Goal: Task Accomplishment & Management: Manage account settings

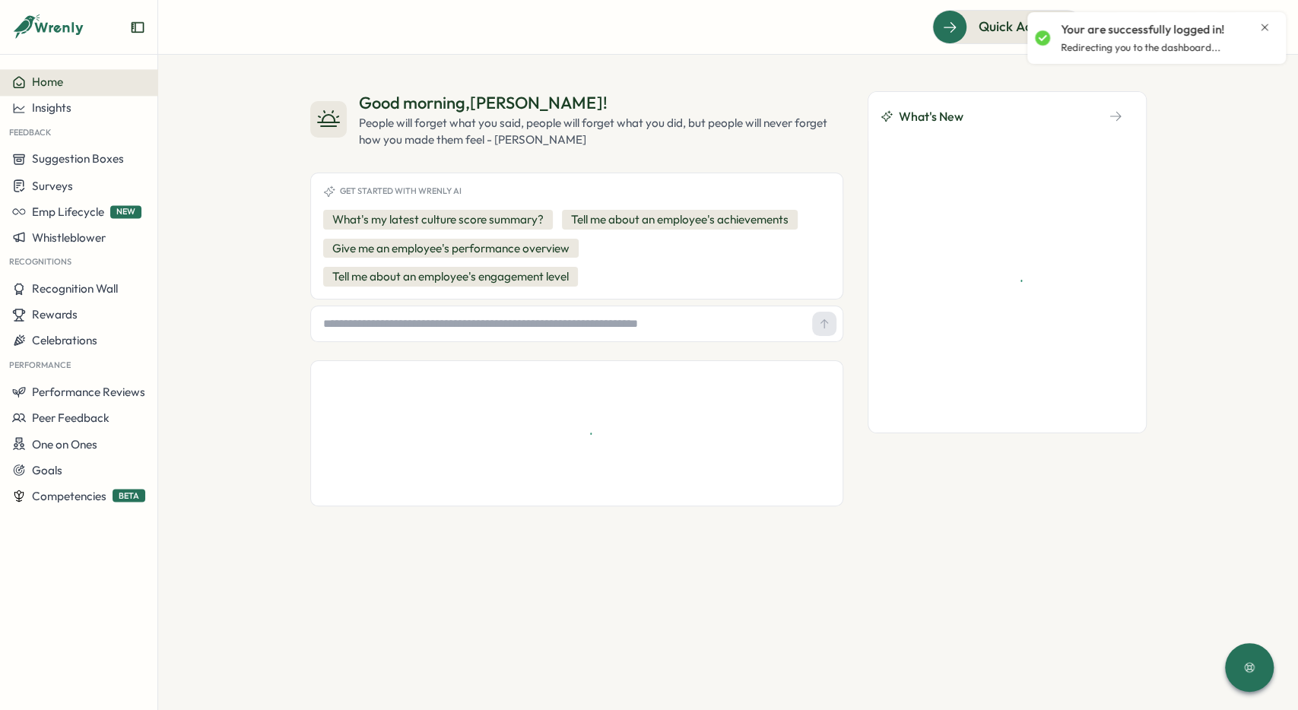
click at [1272, 24] on div "Your are successfully logged in! Redirecting you to the dashboard..." at bounding box center [1156, 38] width 243 height 40
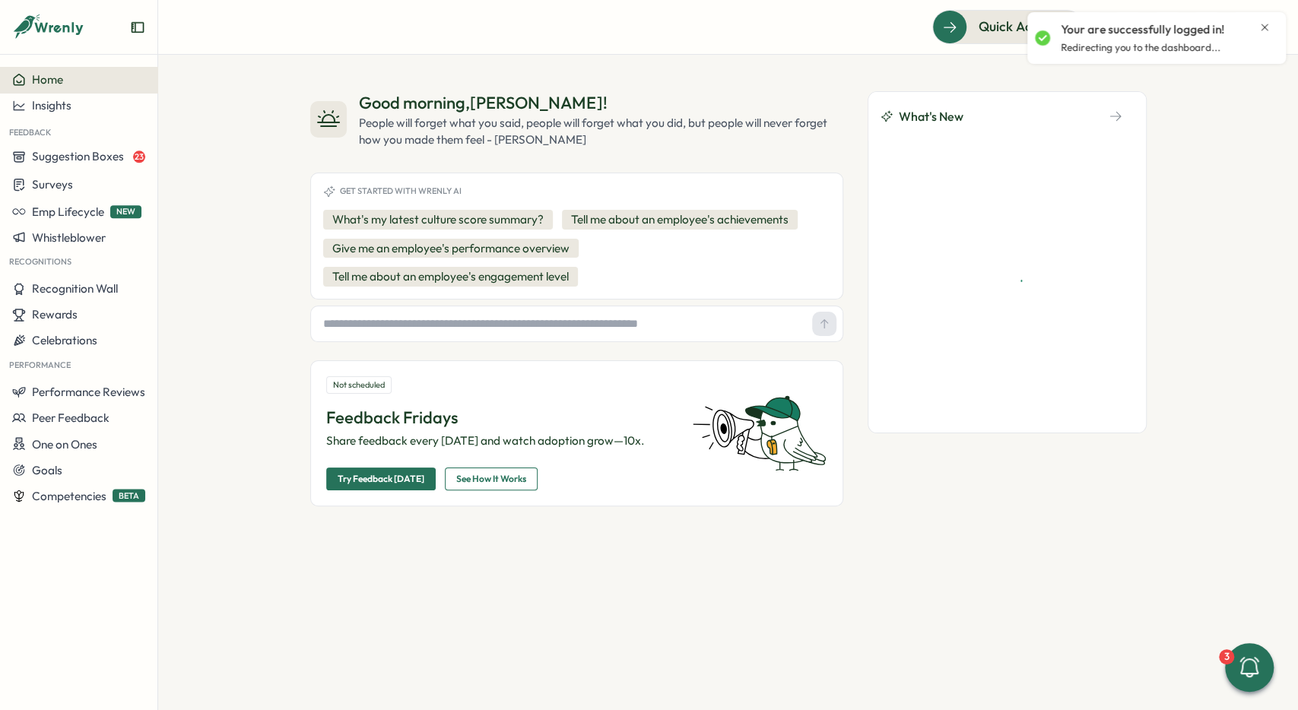
click at [1266, 23] on icon "Close notification" at bounding box center [1265, 27] width 12 height 12
click at [1224, 25] on icon at bounding box center [1226, 27] width 15 height 15
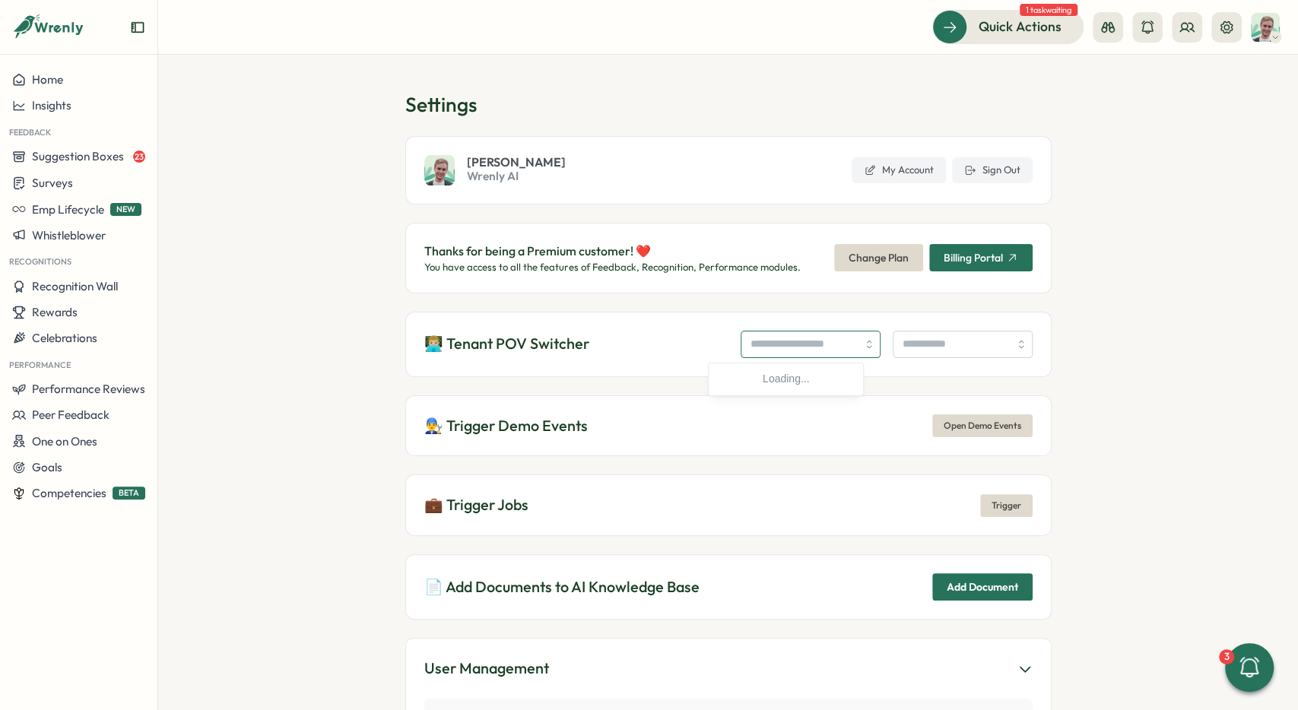
click at [793, 342] on input "search" at bounding box center [811, 344] width 140 height 27
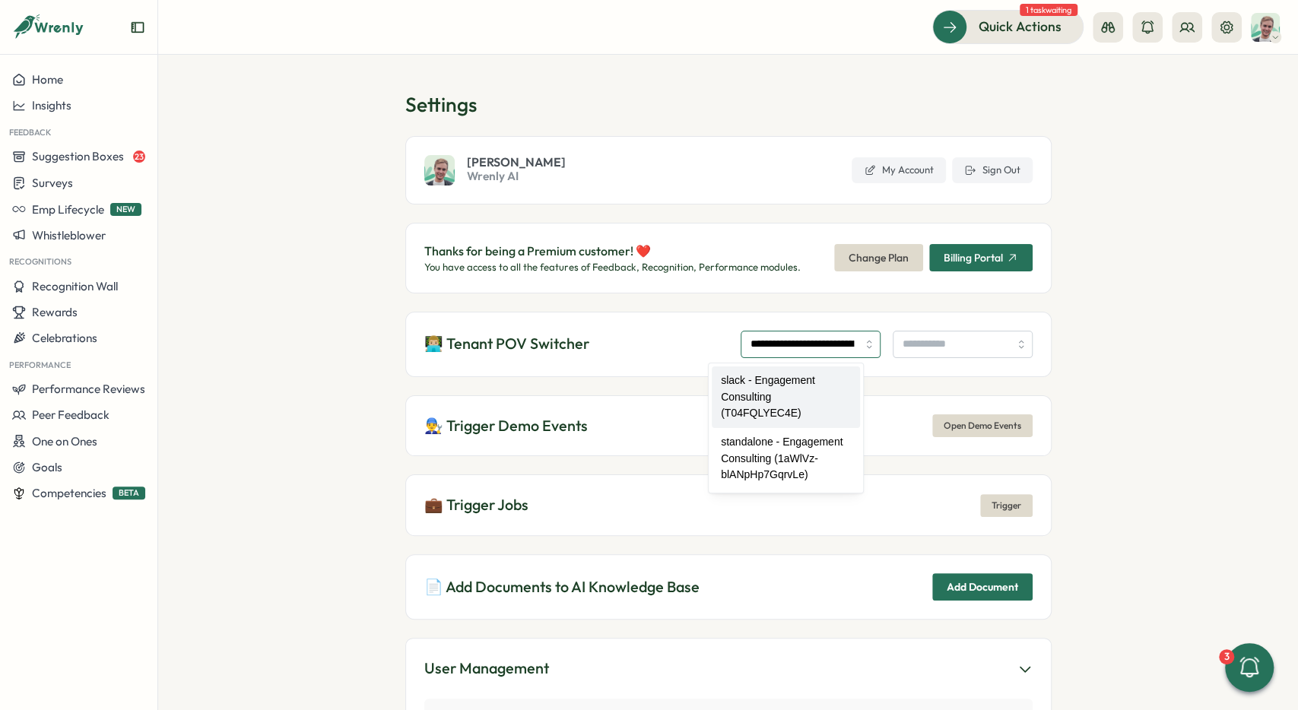
type input "**********"
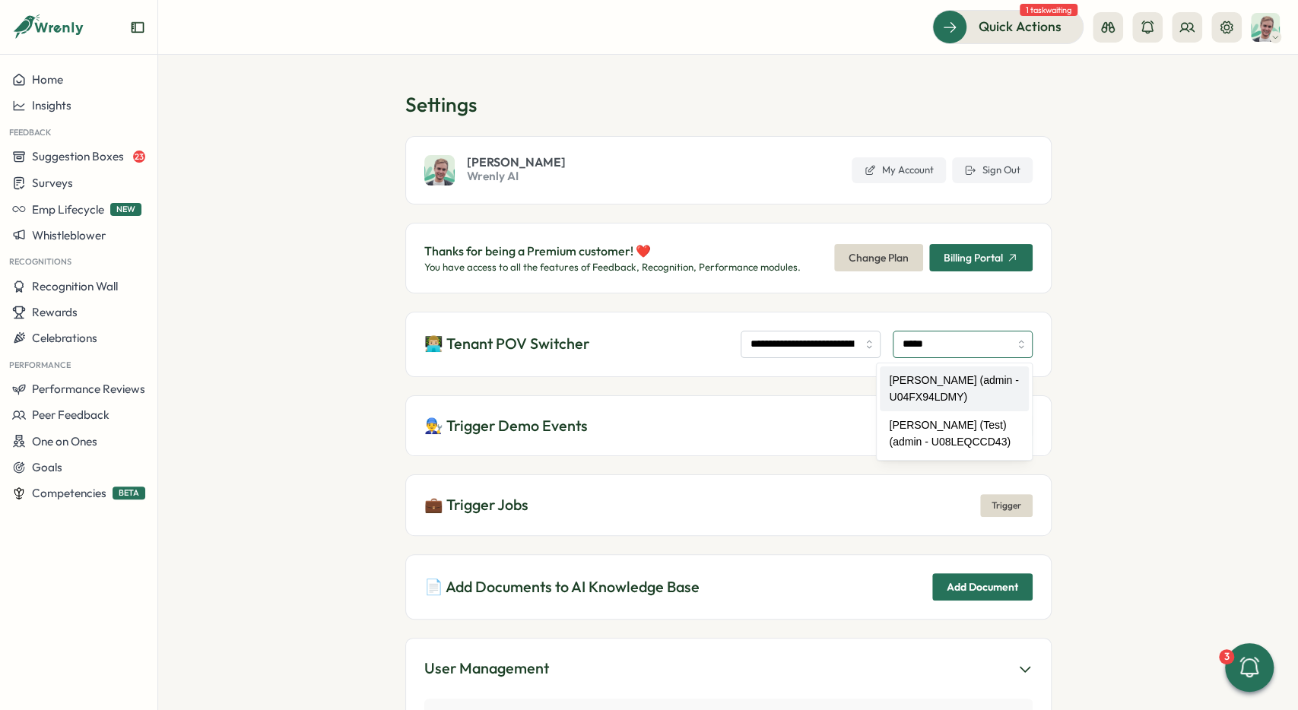
type input "**********"
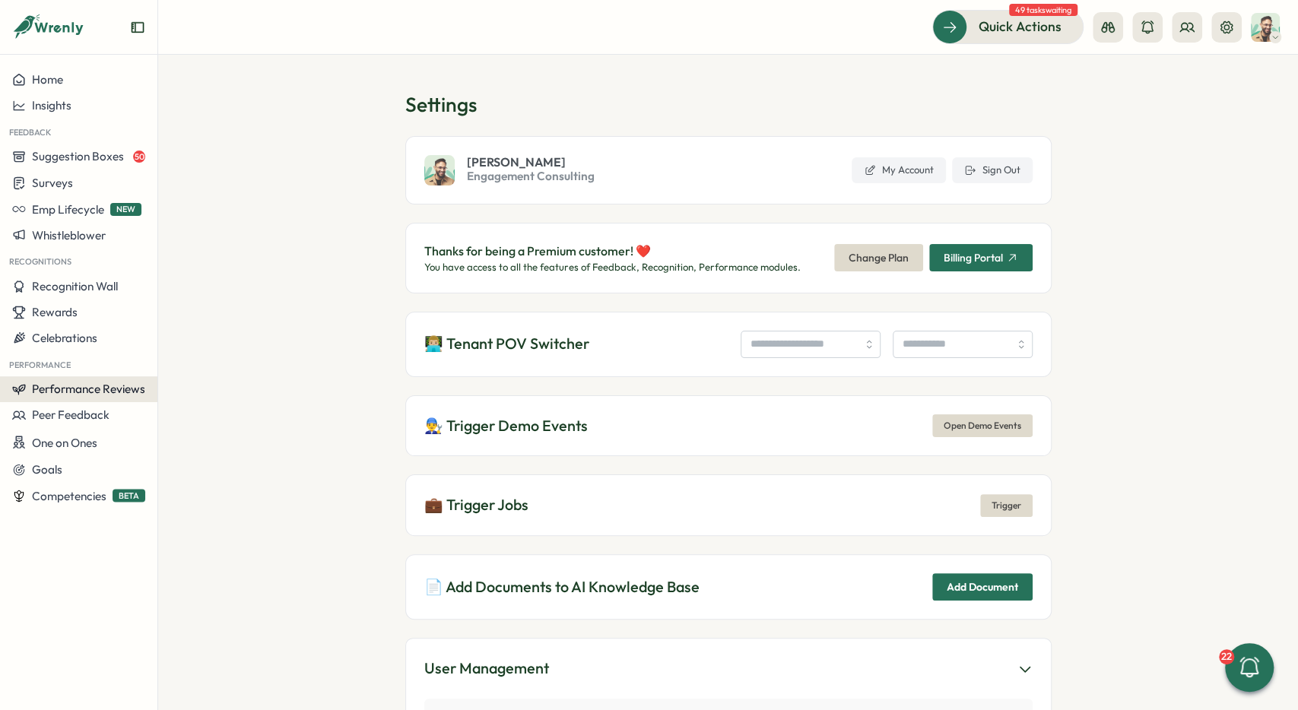
click at [110, 396] on span "Performance Reviews" at bounding box center [88, 389] width 113 height 14
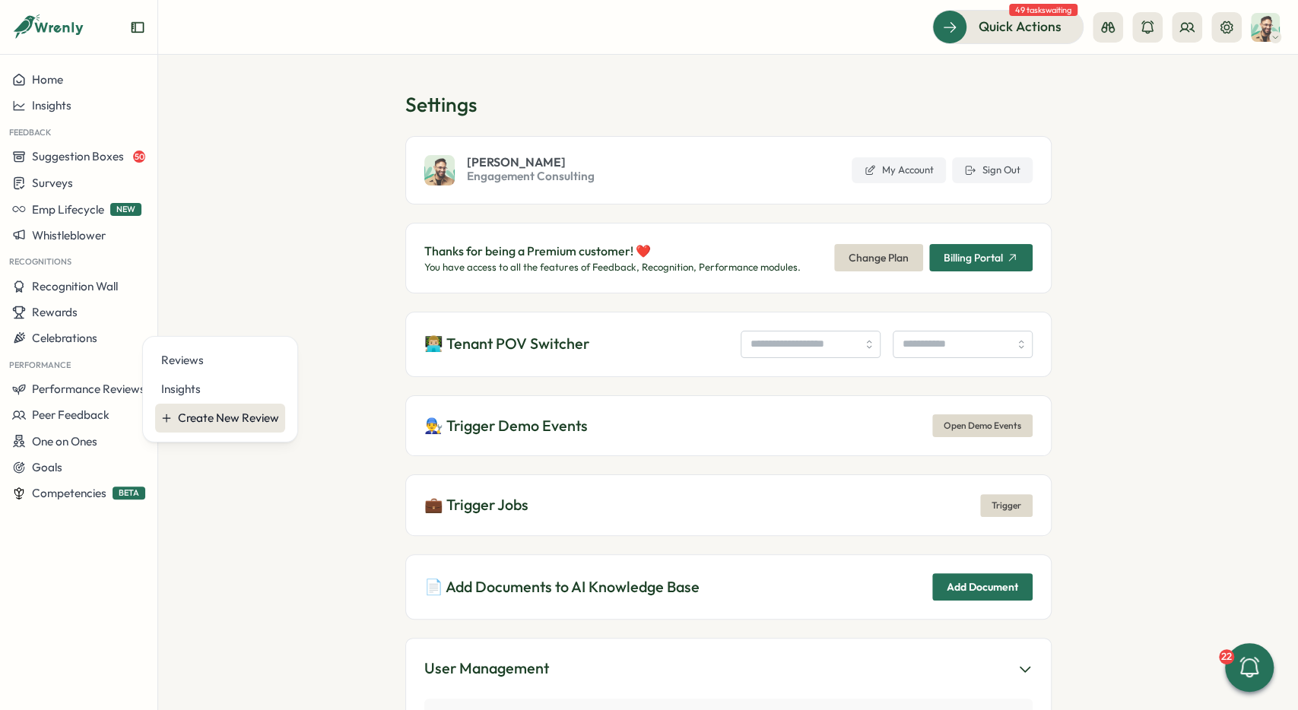
click at [217, 424] on div "Create New Review" at bounding box center [228, 418] width 101 height 17
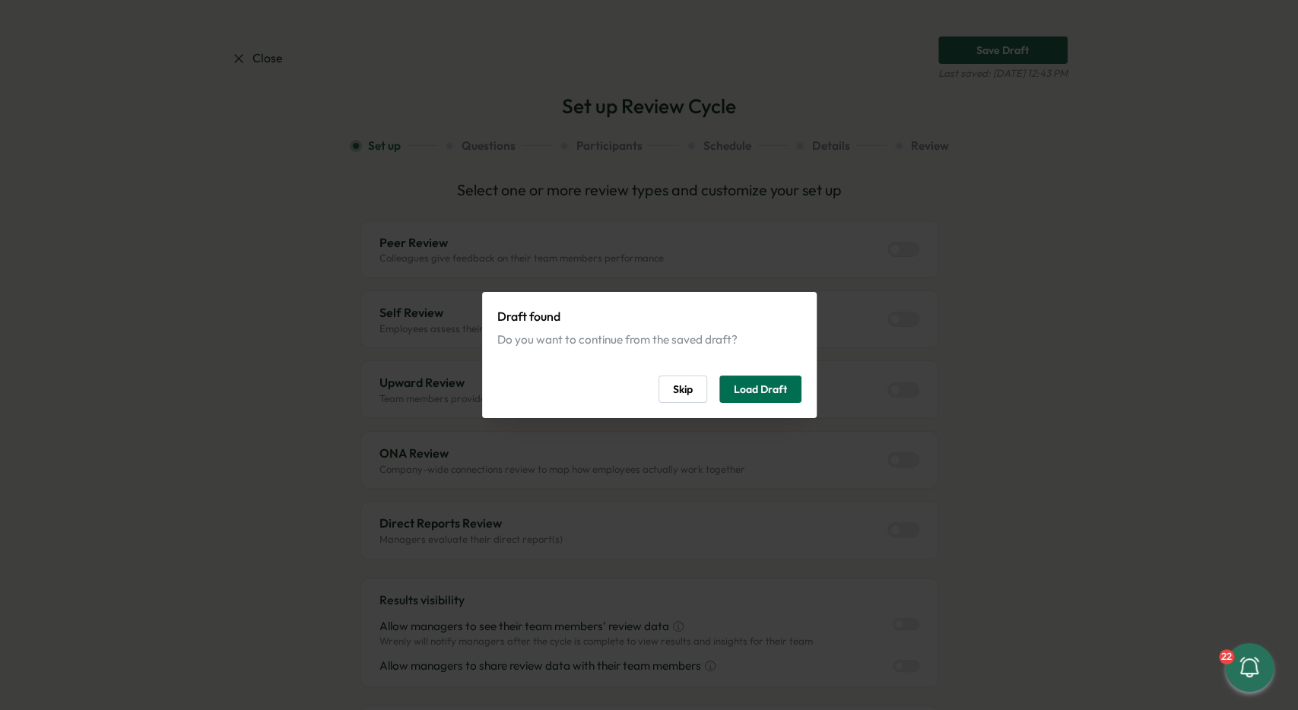
click at [752, 389] on span "Load Draft" at bounding box center [760, 390] width 53 height 26
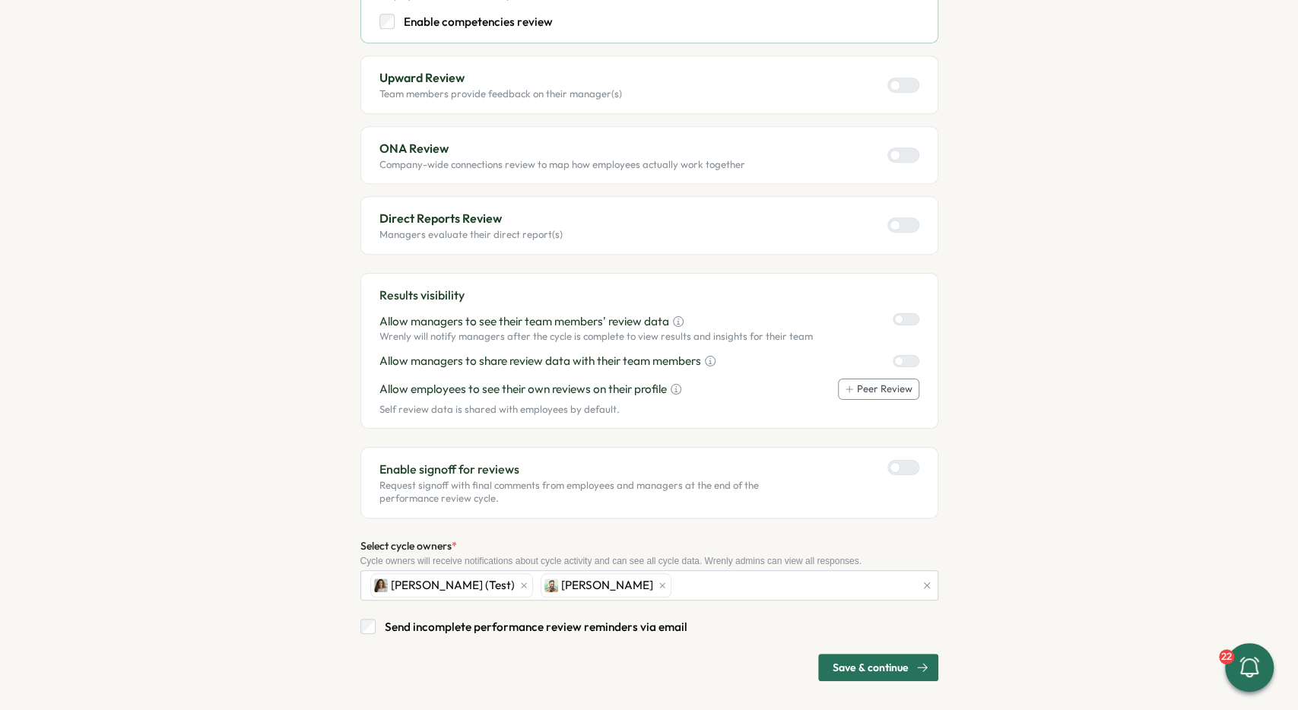
scroll to position [584, 0]
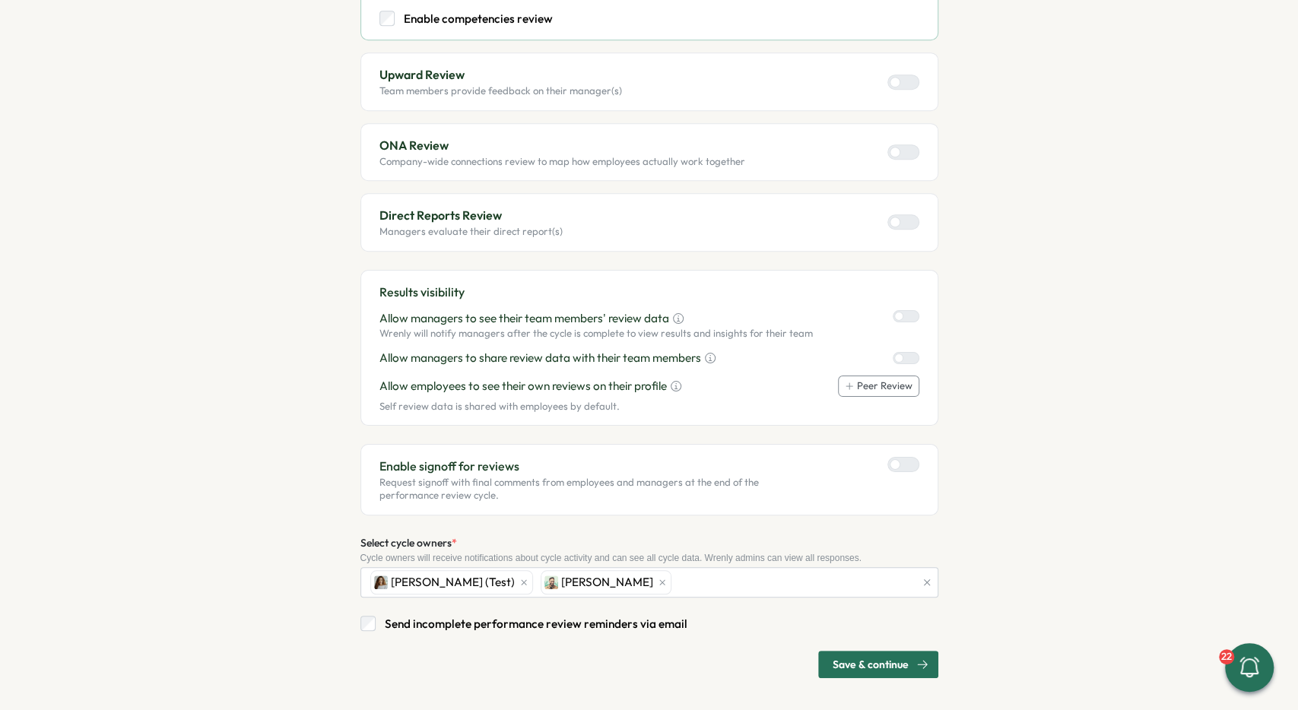
click at [891, 662] on span "Save & continue" at bounding box center [871, 665] width 76 height 26
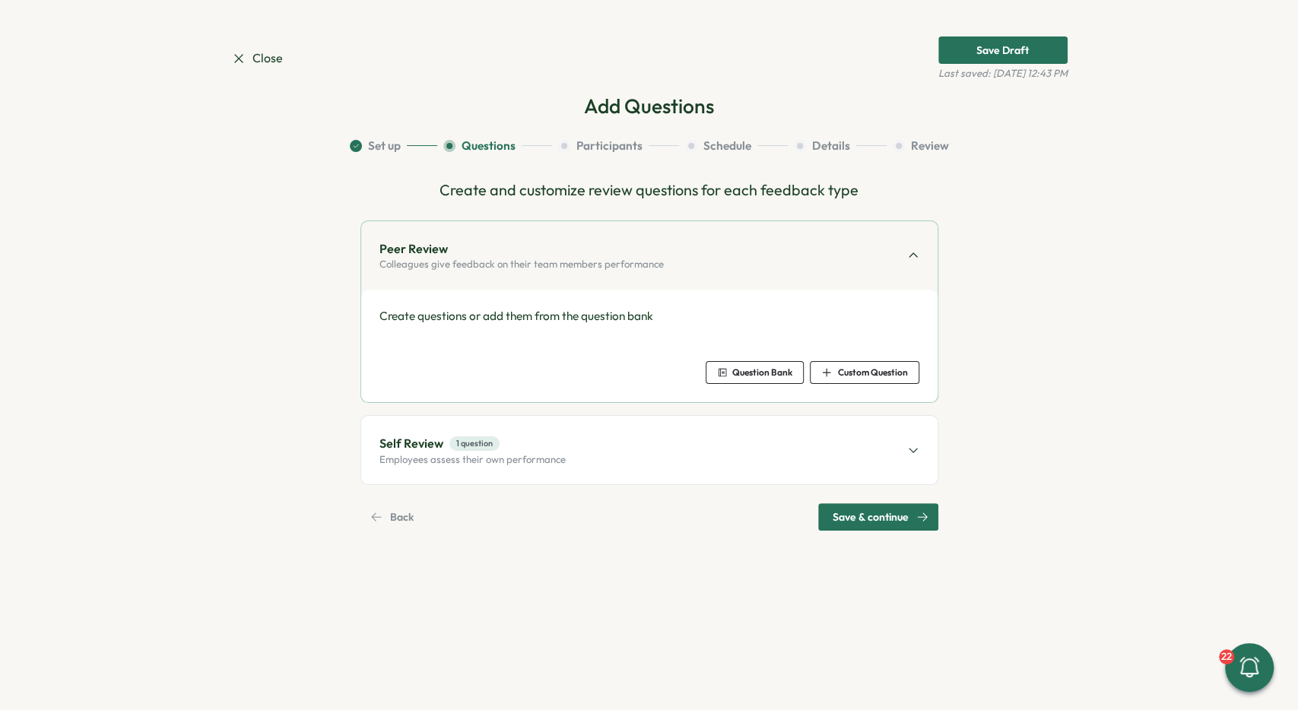
click at [774, 380] on span "Question Bank" at bounding box center [754, 372] width 75 height 21
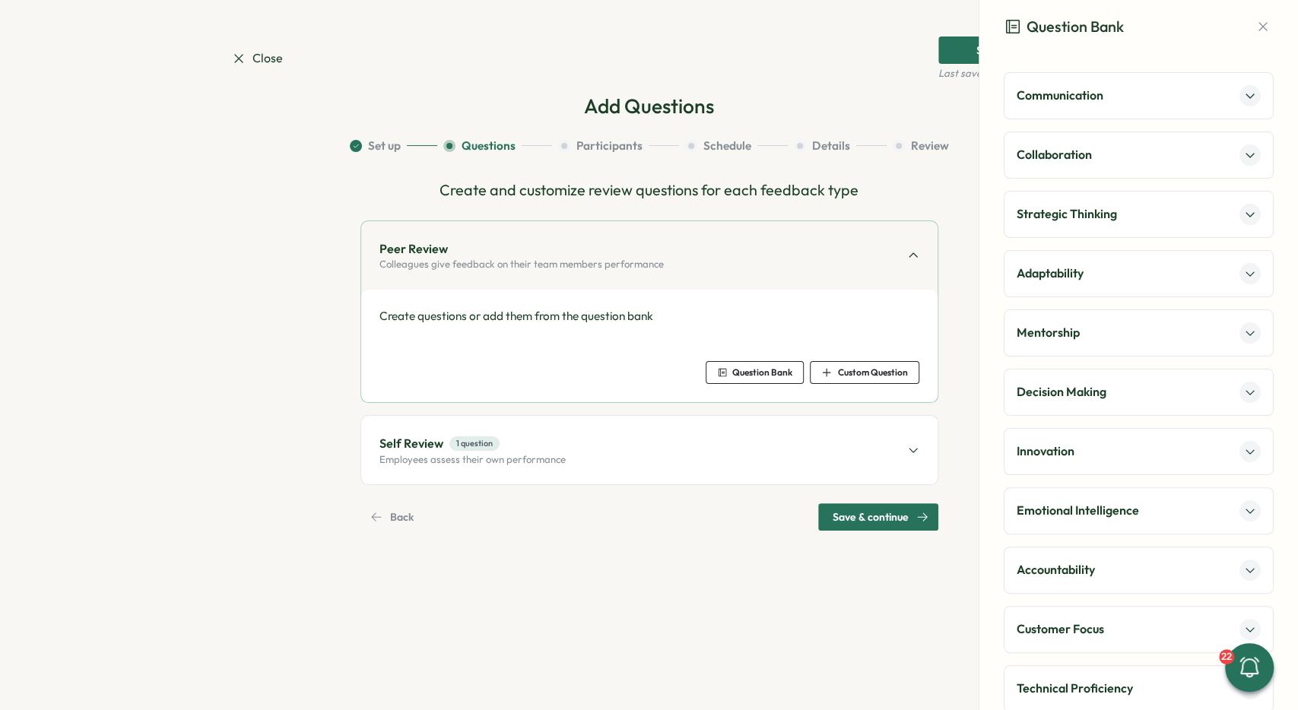
click at [1090, 335] on div "Mentorship" at bounding box center [1139, 333] width 244 height 21
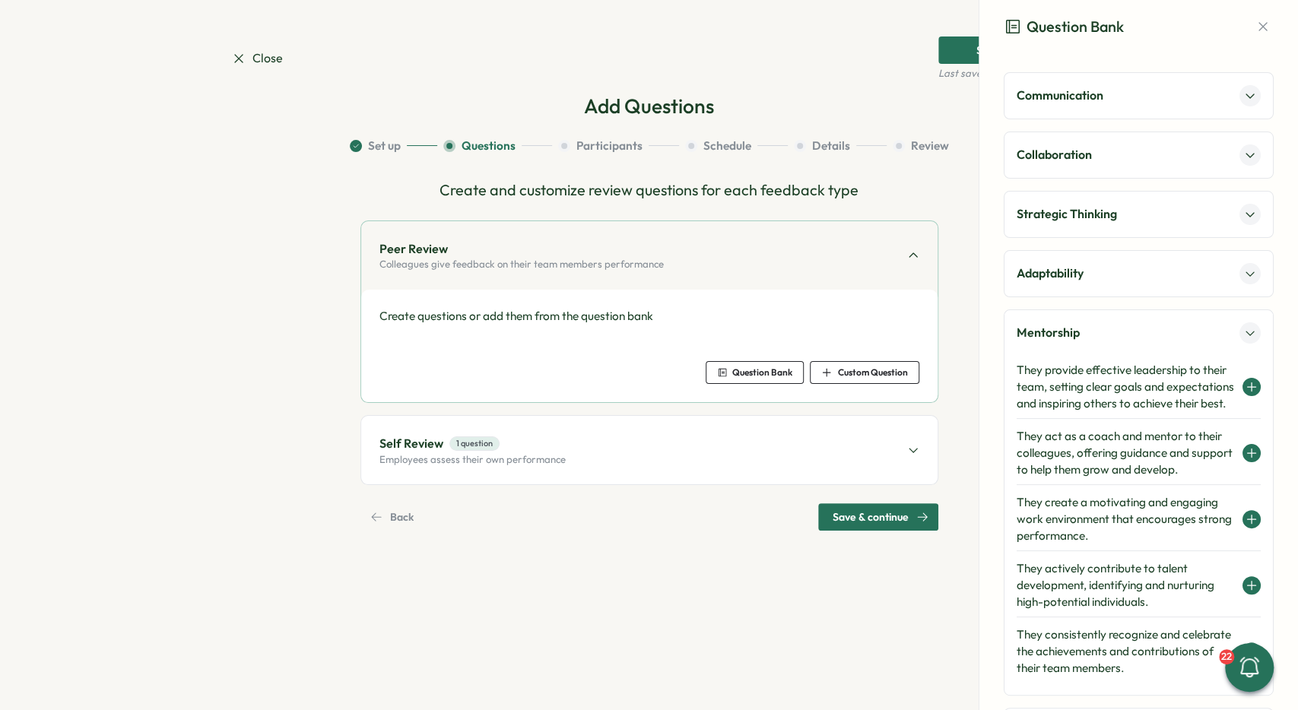
click at [1112, 376] on h4 "They provide effective leadership to their team, setting clear goals and expect…" at bounding box center [1126, 387] width 218 height 50
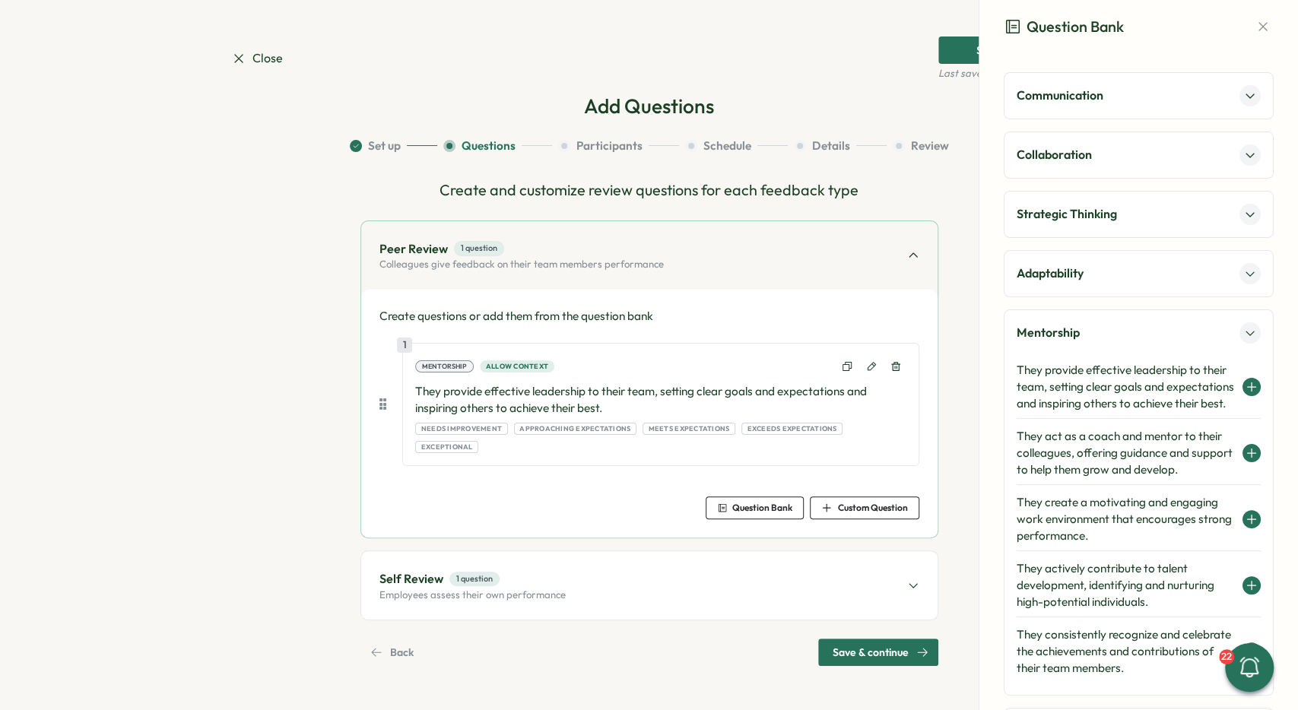
click at [895, 640] on span "Save & continue" at bounding box center [871, 653] width 76 height 26
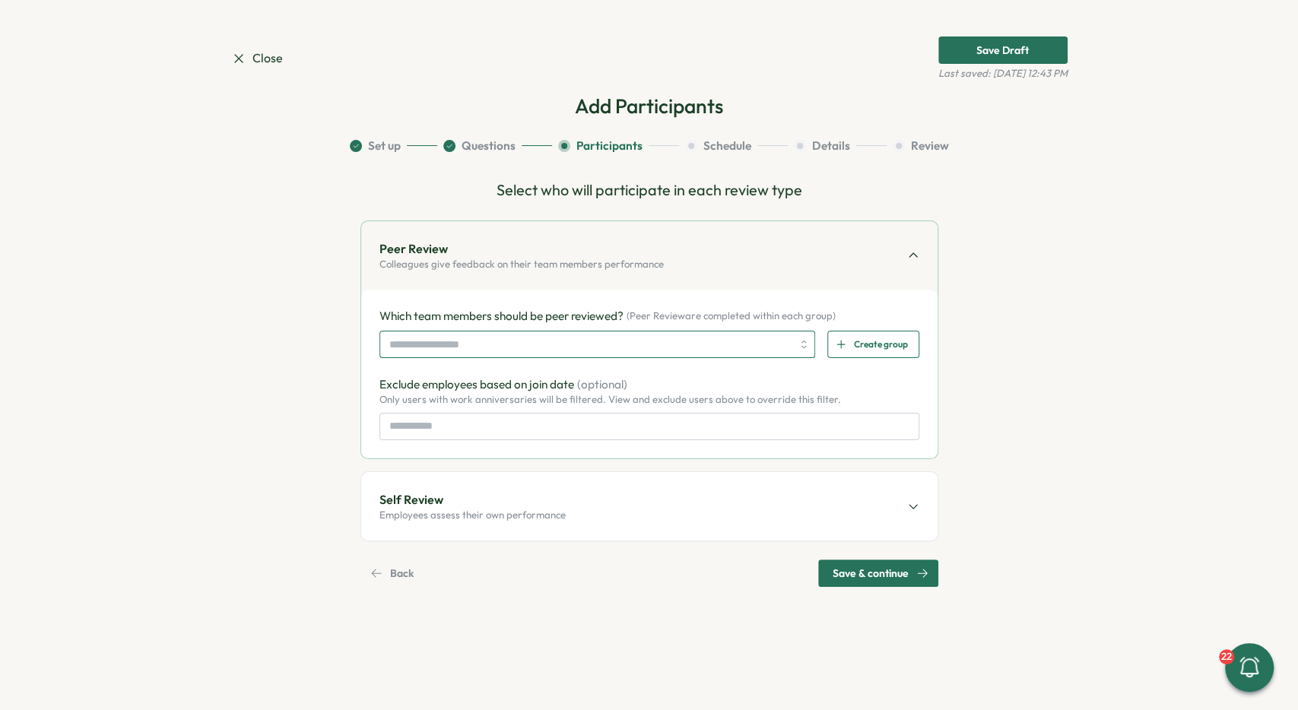
click at [628, 340] on input "search" at bounding box center [590, 345] width 403 height 26
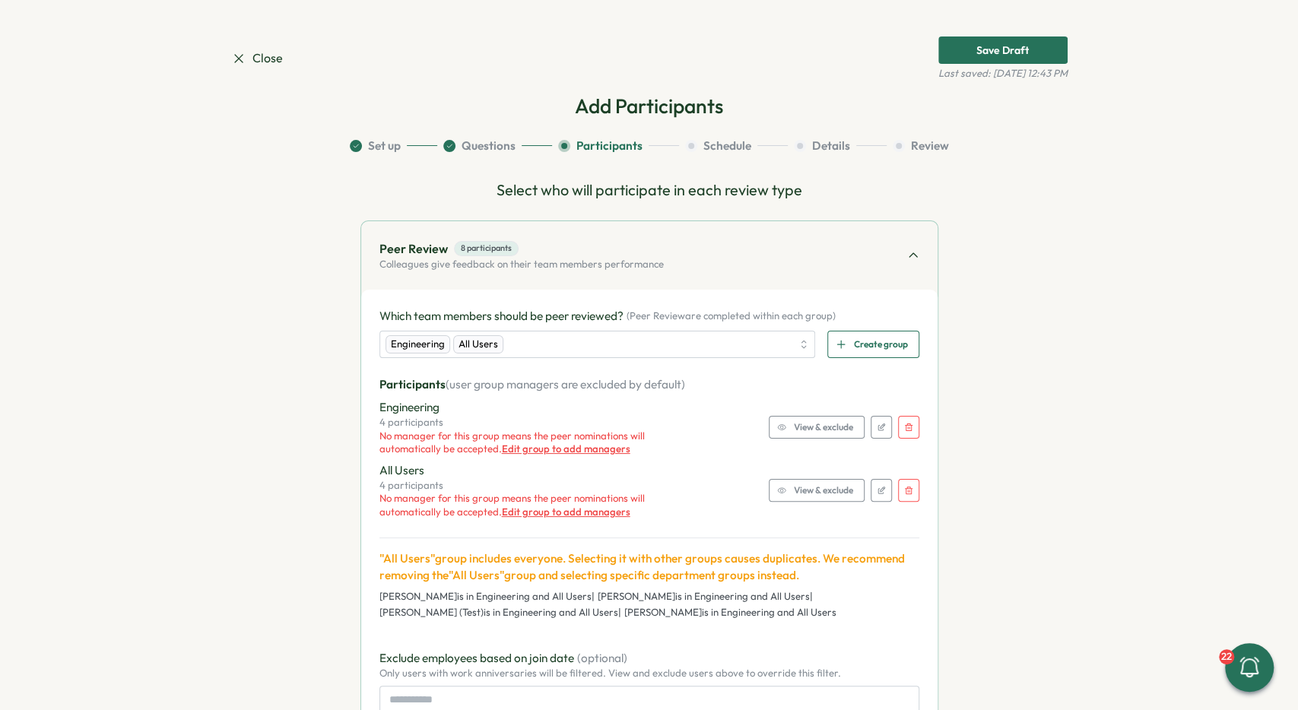
click at [580, 295] on div "Which team members should be peer reviewed? ( Peer Review are completed within …" at bounding box center [649, 511] width 577 height 442
click at [918, 434] on div "Which team members should be peer reviewed? ( Peer Review are completed within …" at bounding box center [649, 511] width 577 height 442
click at [910, 430] on icon "button" at bounding box center [908, 427] width 9 height 9
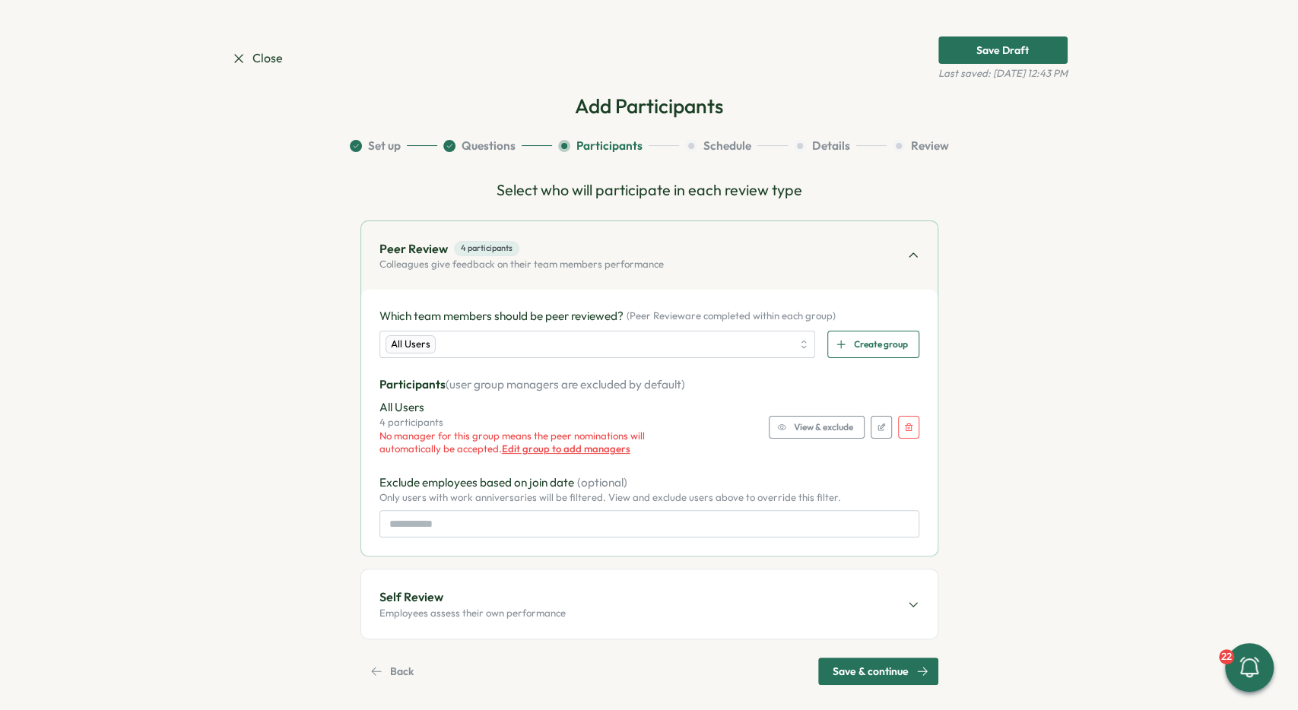
click at [911, 431] on icon "button" at bounding box center [909, 428] width 8 height 8
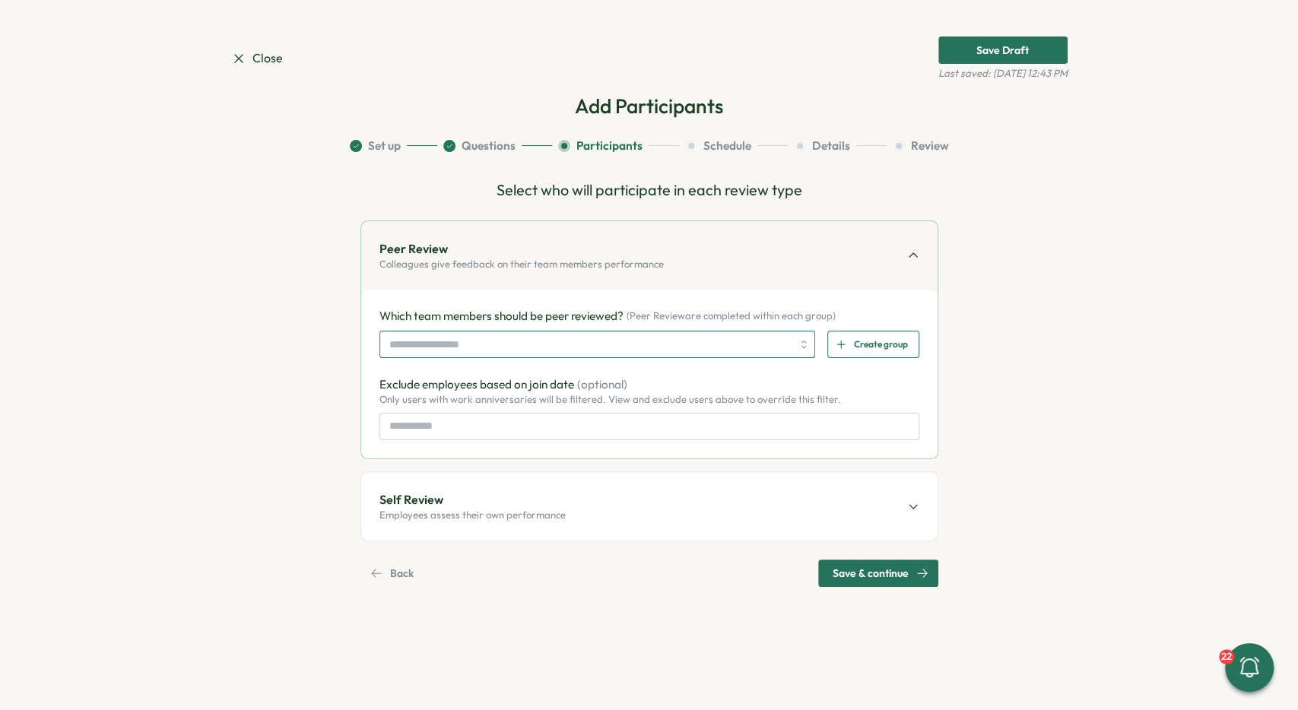
click at [562, 342] on input "search" at bounding box center [590, 345] width 403 height 26
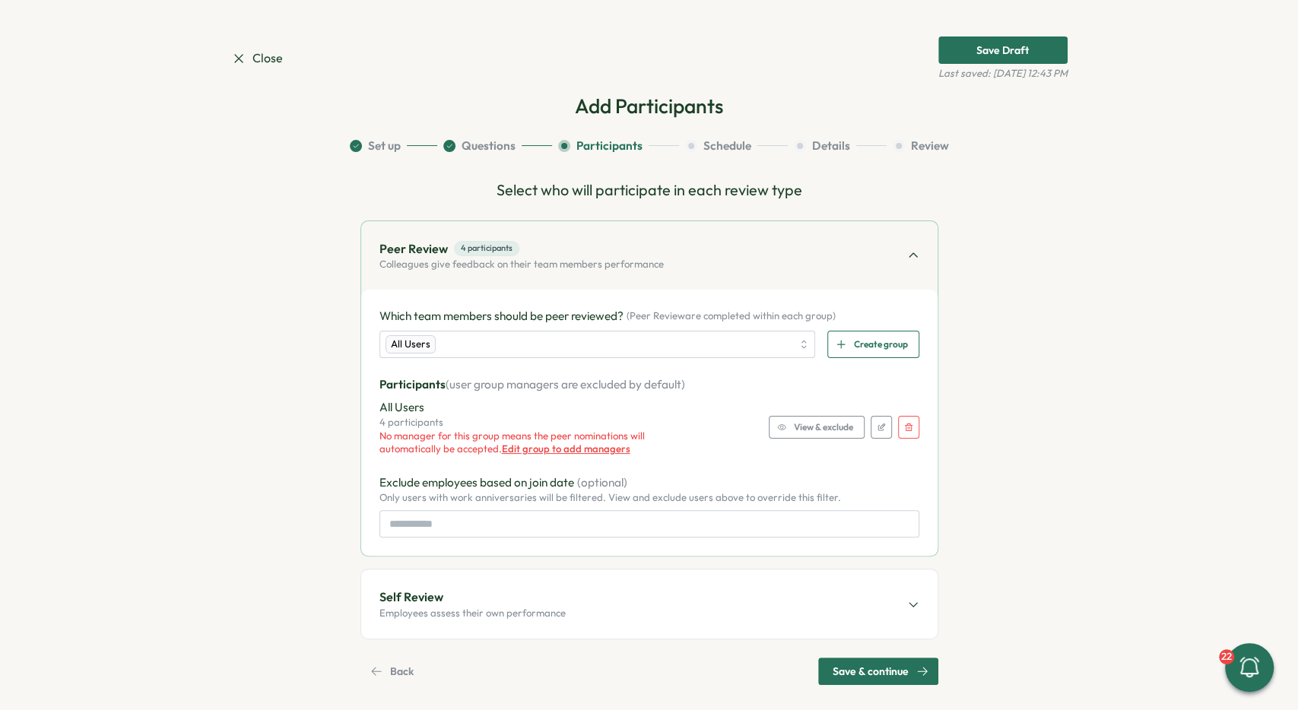
click at [278, 398] on section "Set up Questions Participants Schedule Details Review Select who will participa…" at bounding box center [649, 412] width 837 height 548
click at [883, 426] on icon "button" at bounding box center [881, 427] width 9 height 9
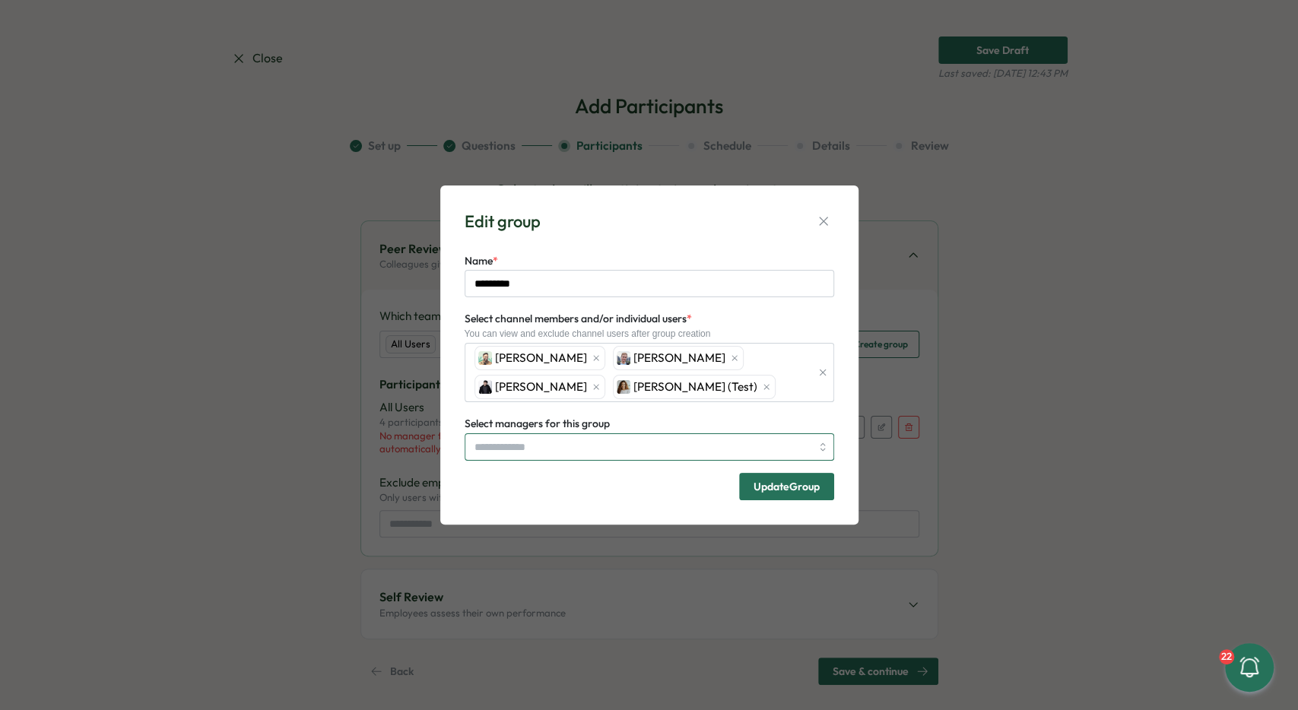
click at [628, 441] on input "Select managers for this group" at bounding box center [643, 447] width 336 height 26
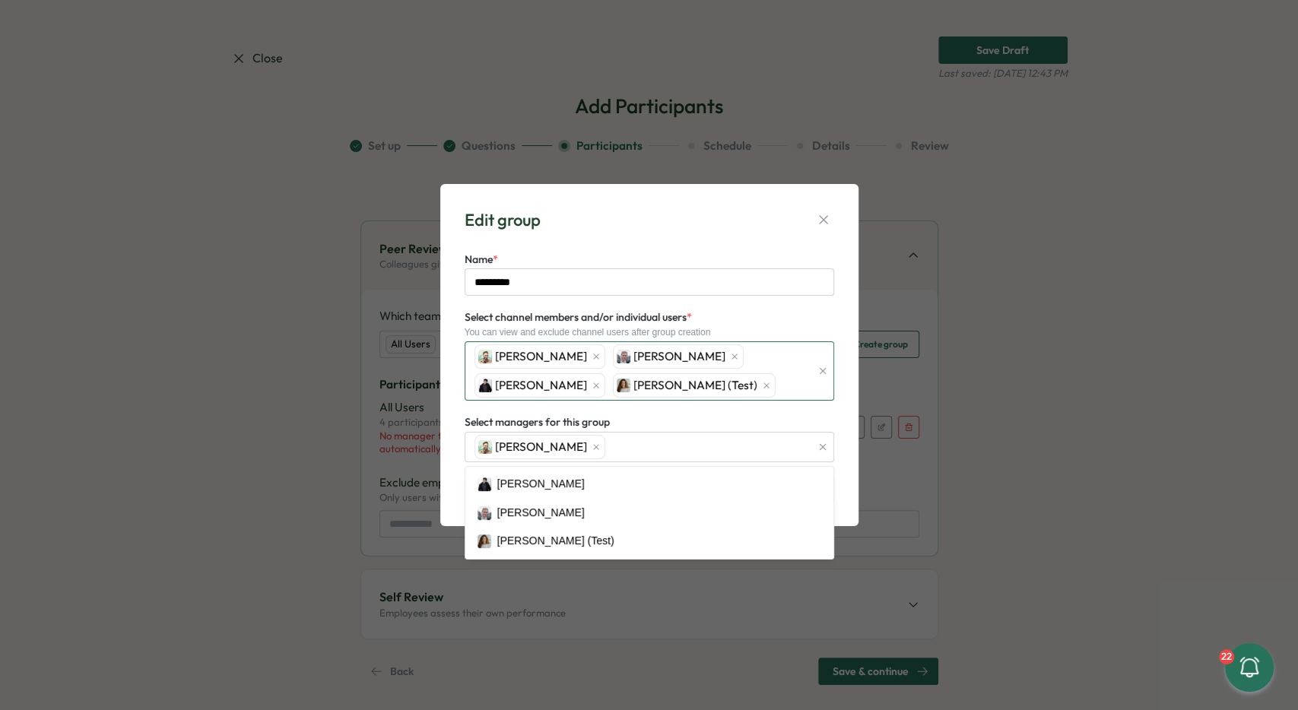
click at [673, 377] on div "Ali Matthew Brooks Mandip Dangol Patricia (Test)" at bounding box center [641, 371] width 340 height 58
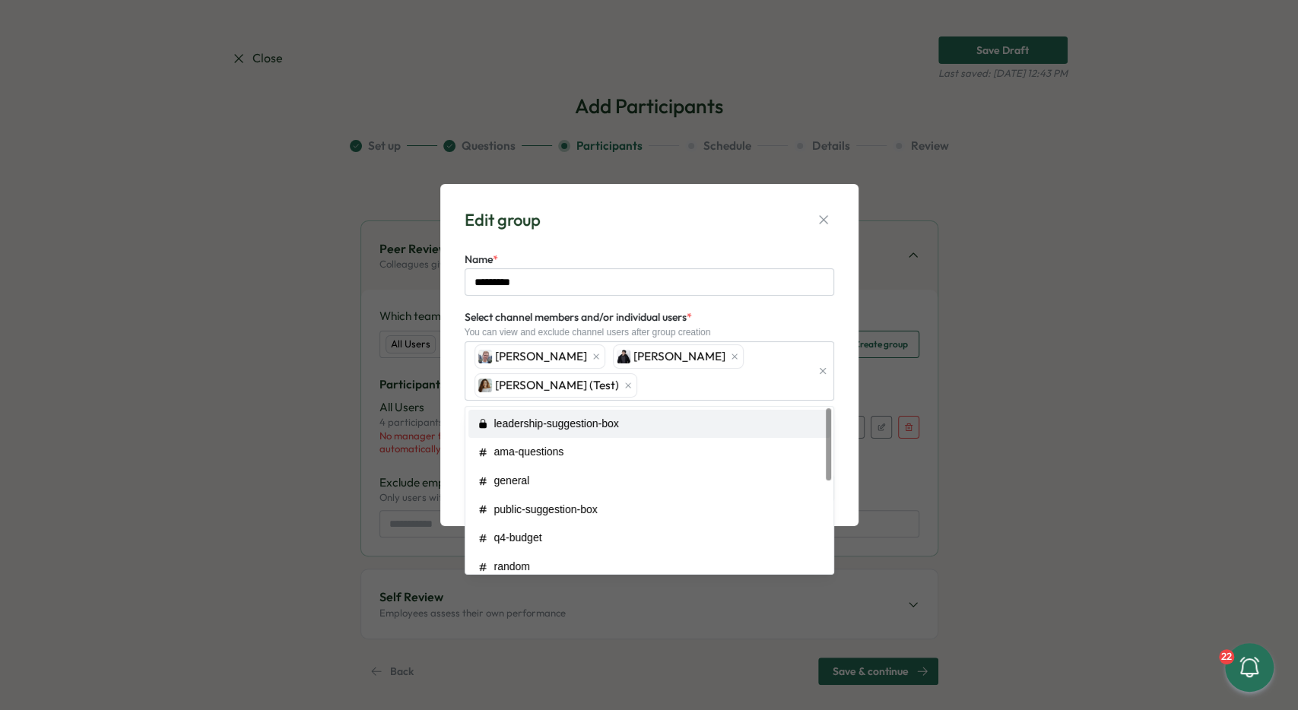
click at [549, 323] on label "Select channel members and/or individual users *" at bounding box center [578, 318] width 227 height 17
click at [645, 373] on input "Select channel members and/or individual users *" at bounding box center [728, 386] width 166 height 26
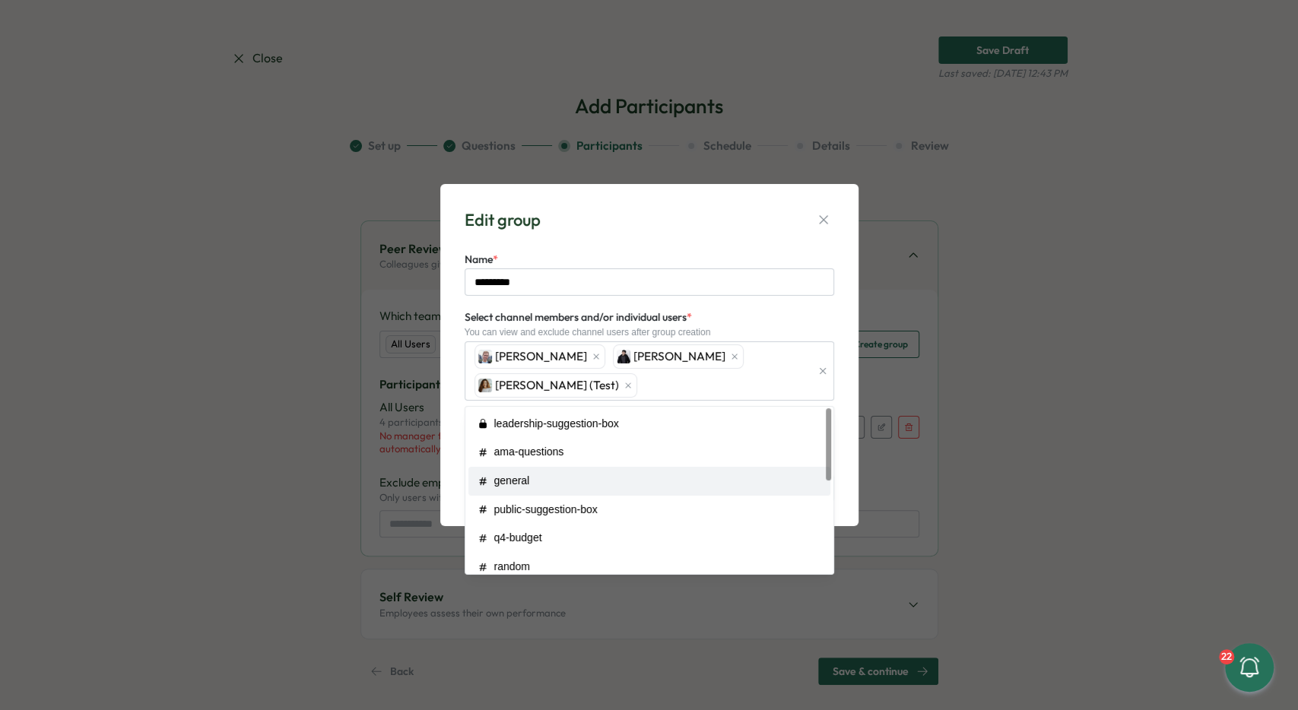
click at [848, 457] on div "Edit group Name * ********* Select channel members and/or individual users * Yo…" at bounding box center [649, 355] width 418 height 343
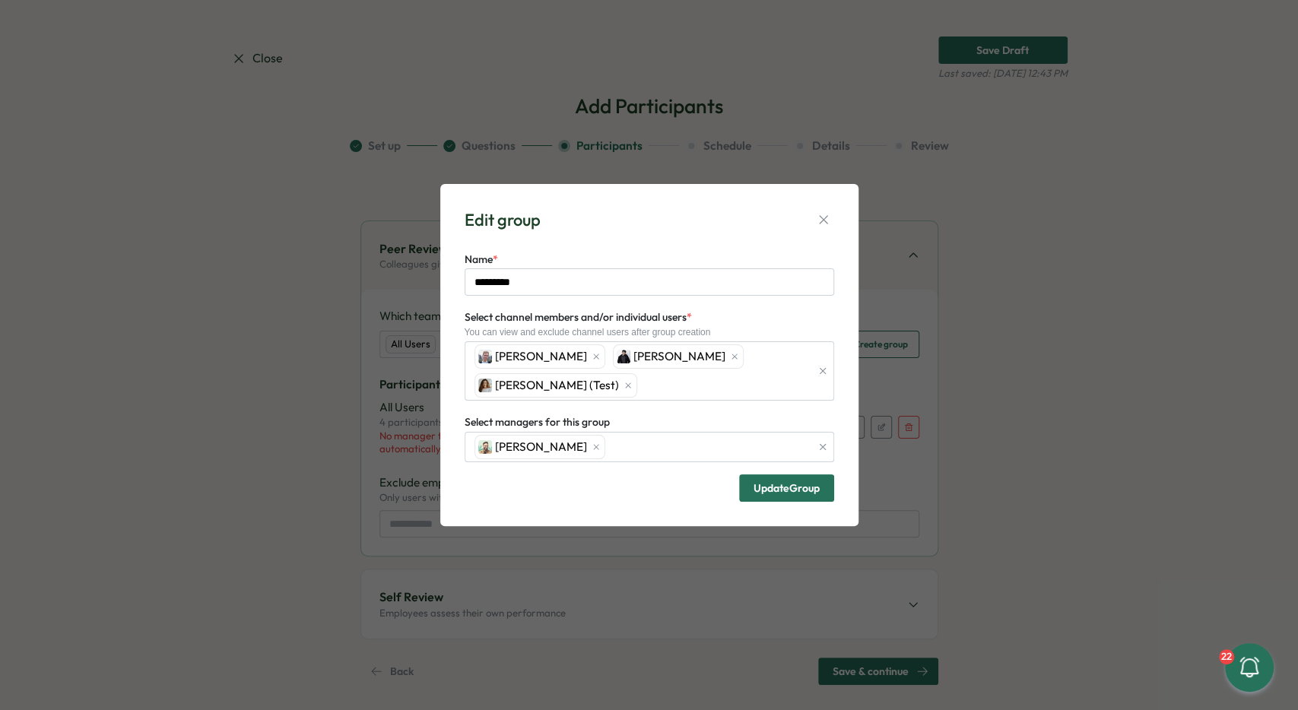
click at [814, 501] on button "Update Group" at bounding box center [786, 488] width 95 height 27
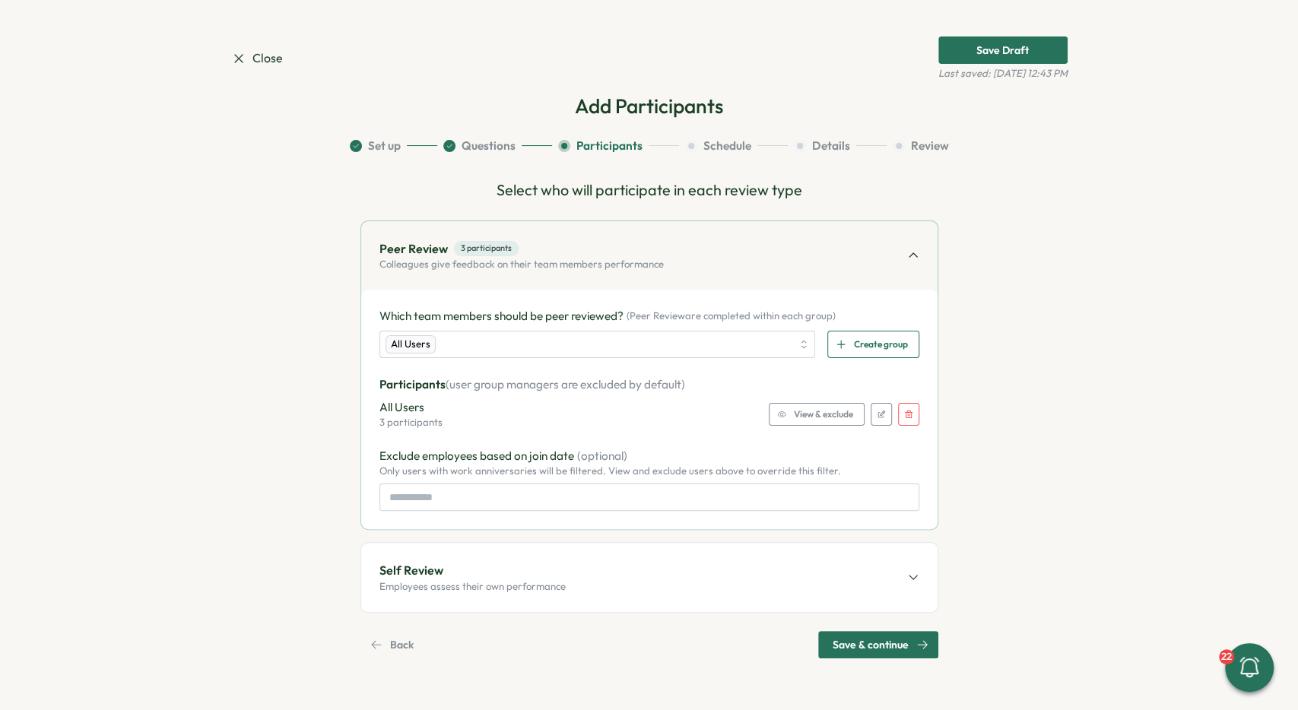
click at [761, 583] on div "Self Review Employees assess their own performance" at bounding box center [649, 577] width 577 height 68
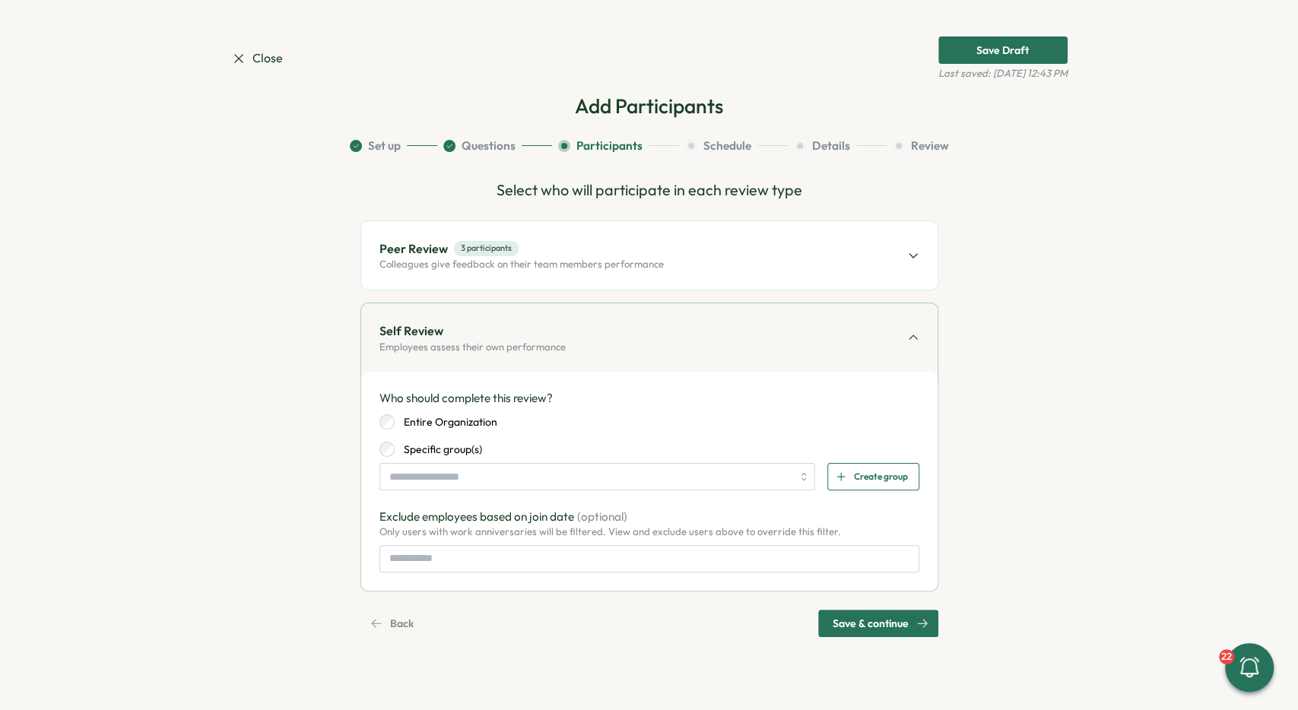
click at [443, 429] on label "Entire Organization" at bounding box center [446, 422] width 103 height 15
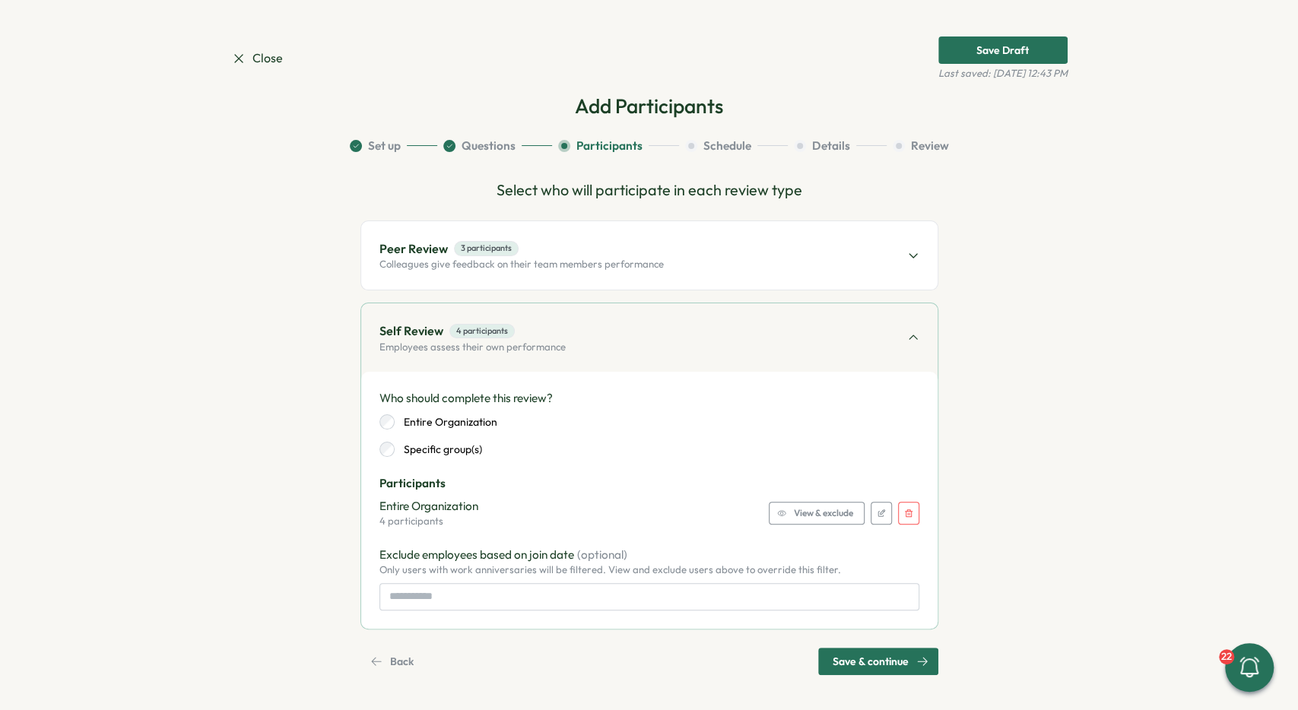
click at [872, 670] on span "Save & continue" at bounding box center [871, 662] width 76 height 26
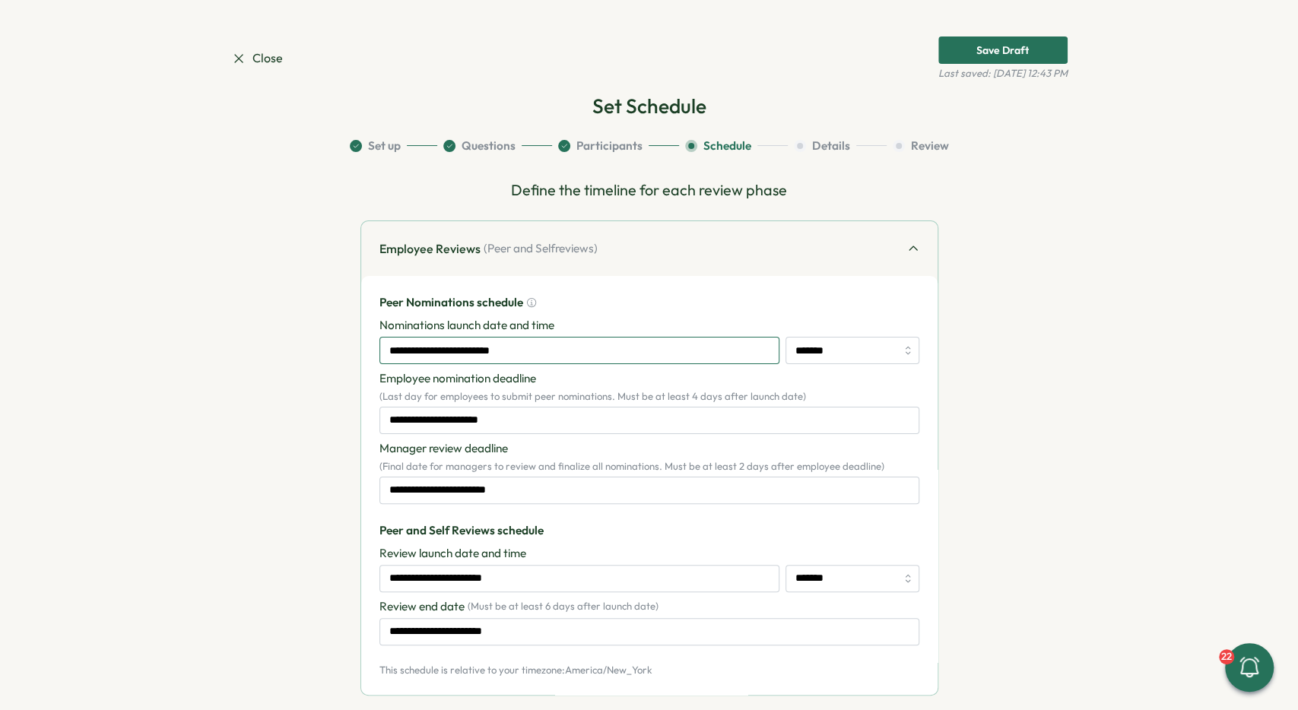
click at [583, 353] on input "**********" at bounding box center [580, 350] width 400 height 27
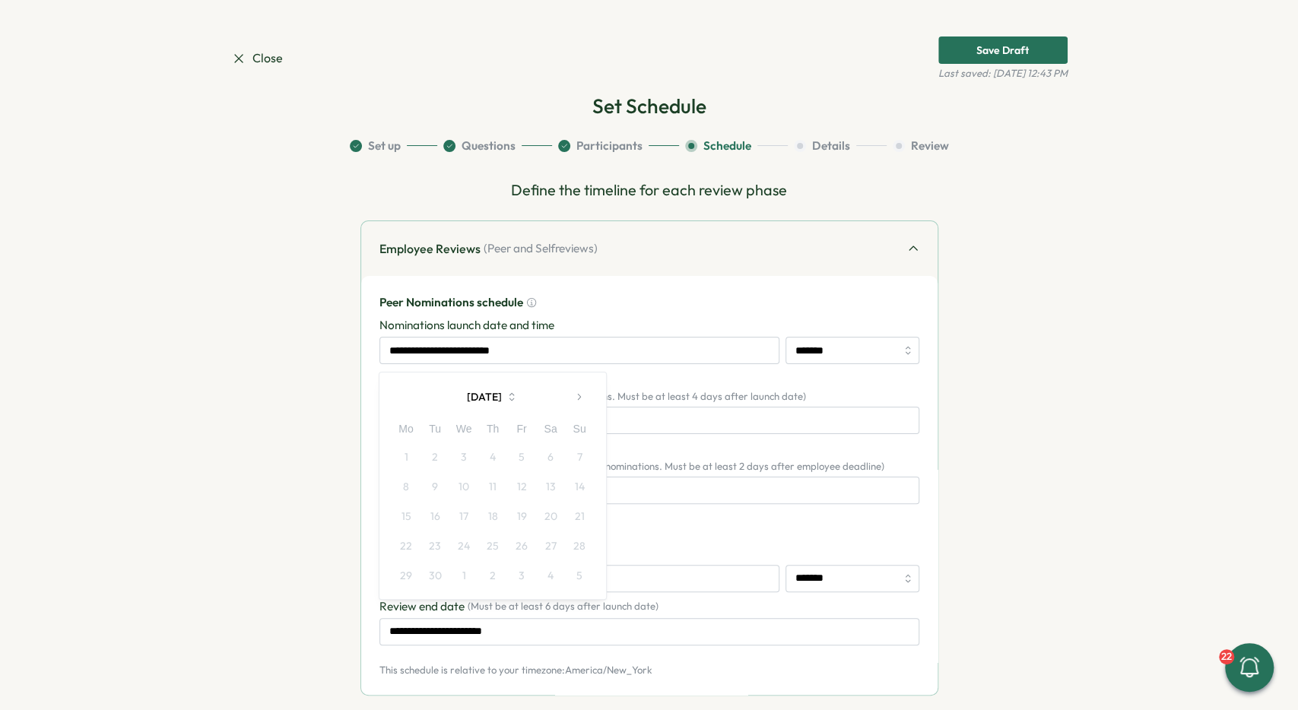
click at [513, 397] on button "September 2025" at bounding box center [492, 397] width 141 height 30
click at [429, 524] on button "Oct" at bounding box center [426, 528] width 68 height 30
click at [513, 393] on button "October 2025" at bounding box center [492, 397] width 141 height 30
click at [520, 399] on button "2025" at bounding box center [492, 397] width 141 height 30
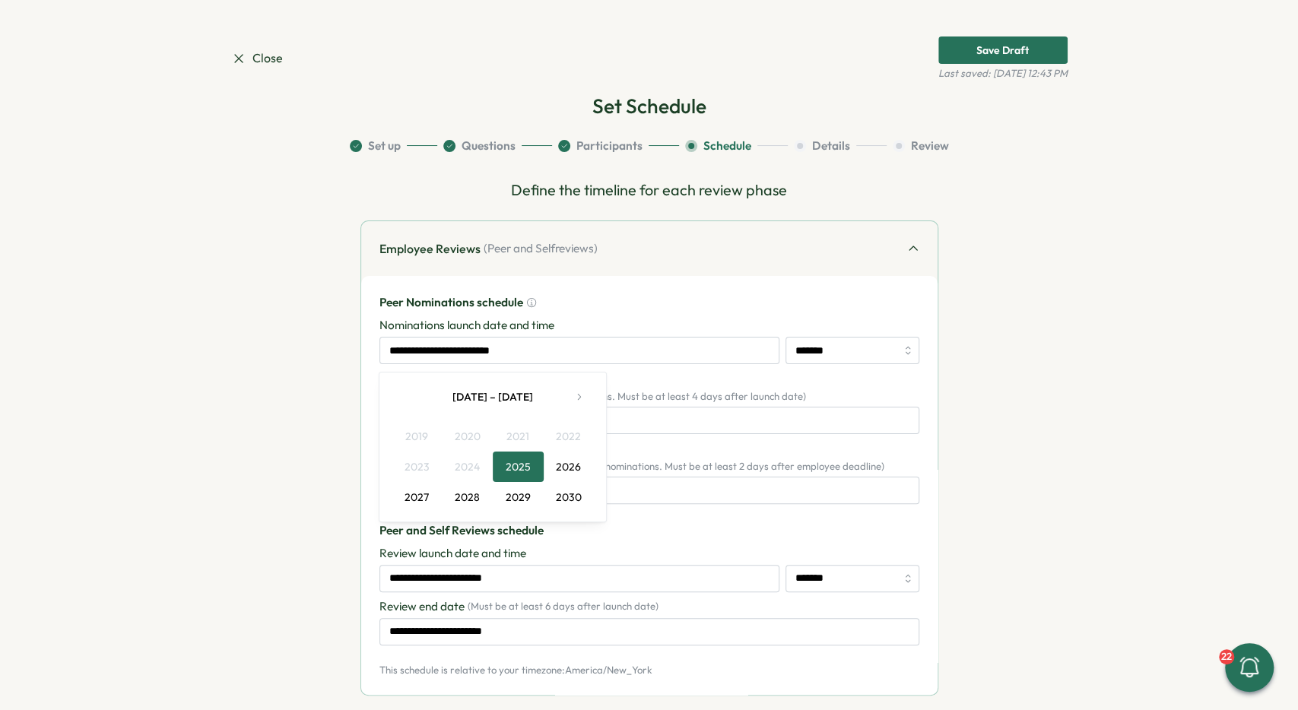
click at [520, 469] on button "2025" at bounding box center [518, 467] width 51 height 30
click at [491, 523] on button "Nov" at bounding box center [493, 528] width 68 height 30
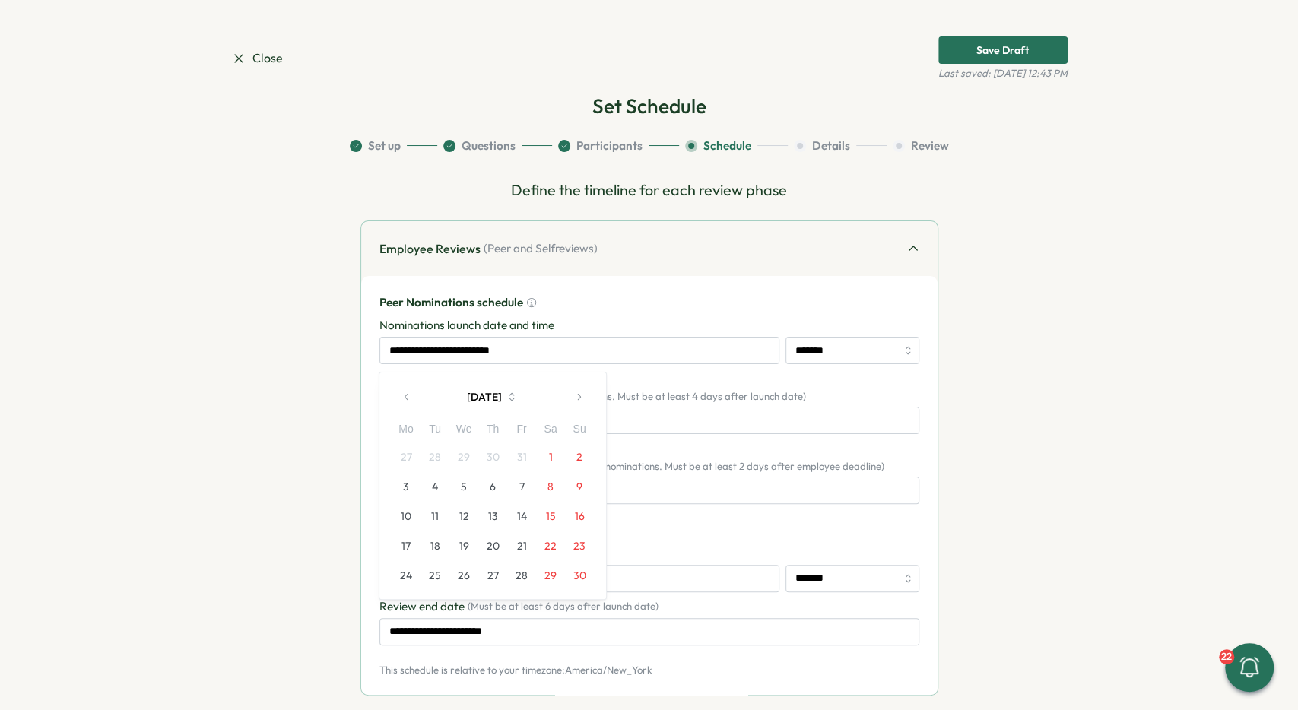
click at [475, 387] on button "November 2025" at bounding box center [492, 397] width 141 height 30
click at [579, 396] on icon "button" at bounding box center [579, 397] width 11 height 11
click at [408, 404] on button "button" at bounding box center [407, 397] width 30 height 30
click at [485, 542] on button "Nov" at bounding box center [493, 528] width 68 height 30
click at [605, 389] on div "November 2025 Mo Tu We Th Fr Sa Su 27 28 29 30 31 1 2 3 4 5 6 7 8 9 10 11 12 13…" at bounding box center [493, 486] width 228 height 228
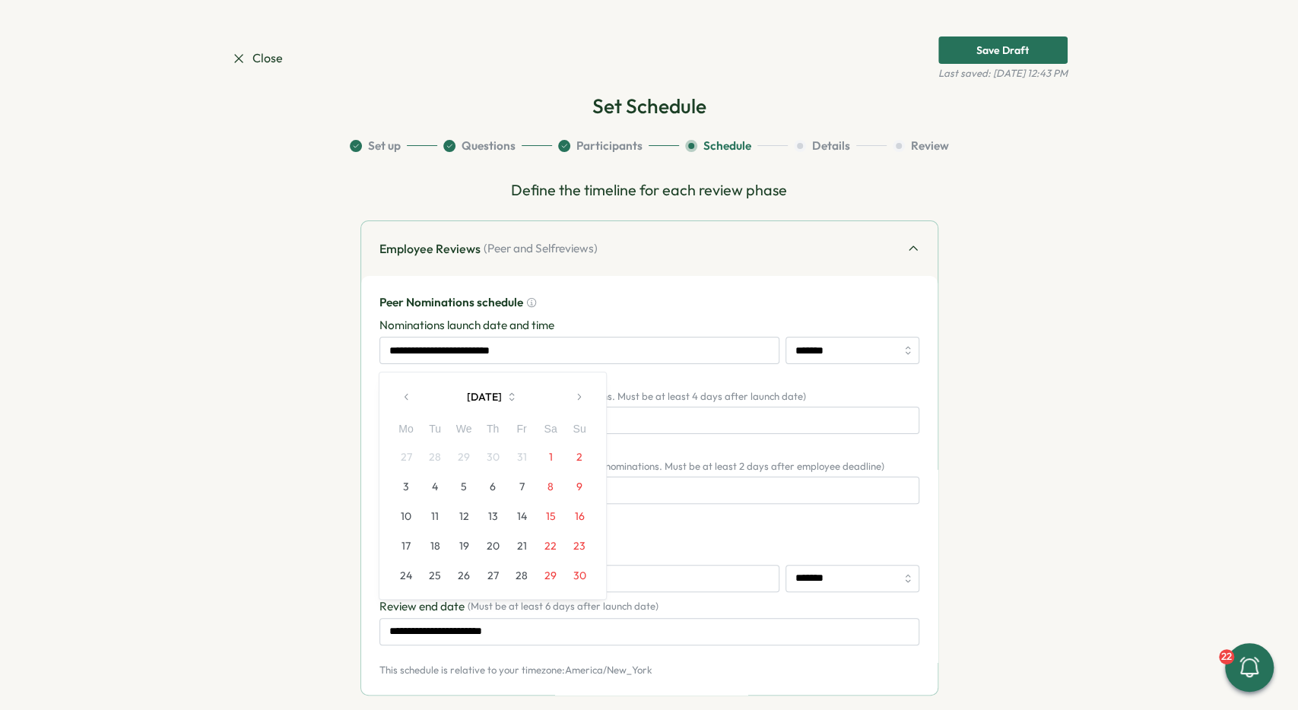
click at [588, 396] on button "button" at bounding box center [579, 397] width 30 height 30
click at [415, 402] on button "button" at bounding box center [407, 397] width 30 height 30
click at [415, 402] on div "October 2025" at bounding box center [493, 397] width 202 height 30
click at [582, 398] on icon "button" at bounding box center [579, 397] width 11 height 11
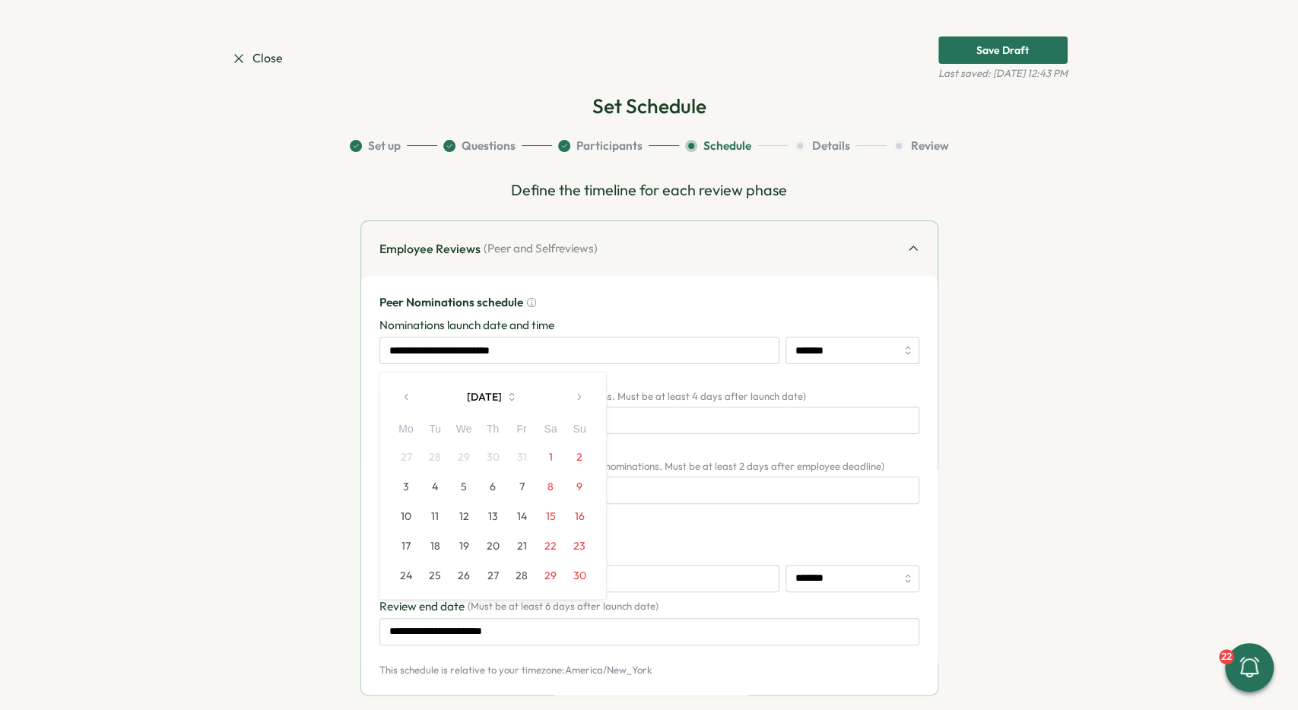
click at [415, 404] on button "button" at bounding box center [407, 397] width 30 height 30
click at [478, 399] on button "October 2025" at bounding box center [492, 397] width 141 height 30
click at [503, 399] on icon "button" at bounding box center [508, 397] width 14 height 14
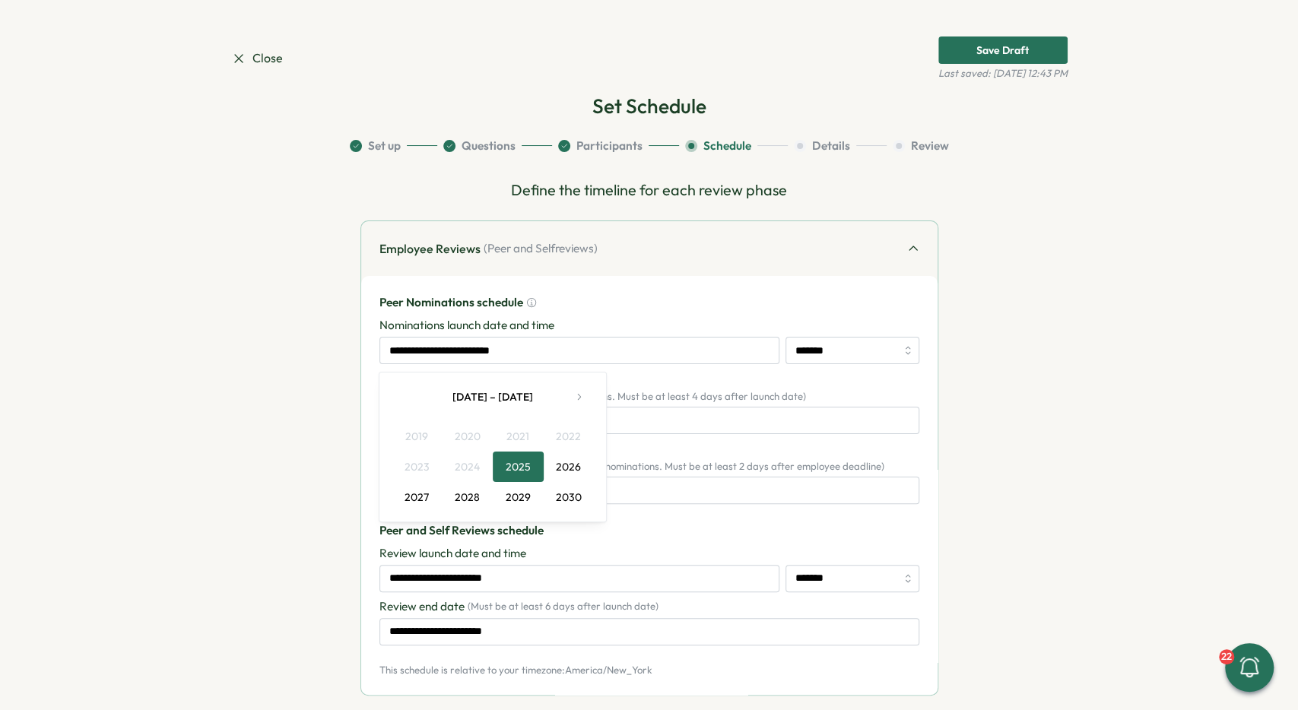
click at [538, 466] on button "2025" at bounding box center [518, 467] width 51 height 30
click at [464, 532] on button "Nov" at bounding box center [493, 528] width 68 height 30
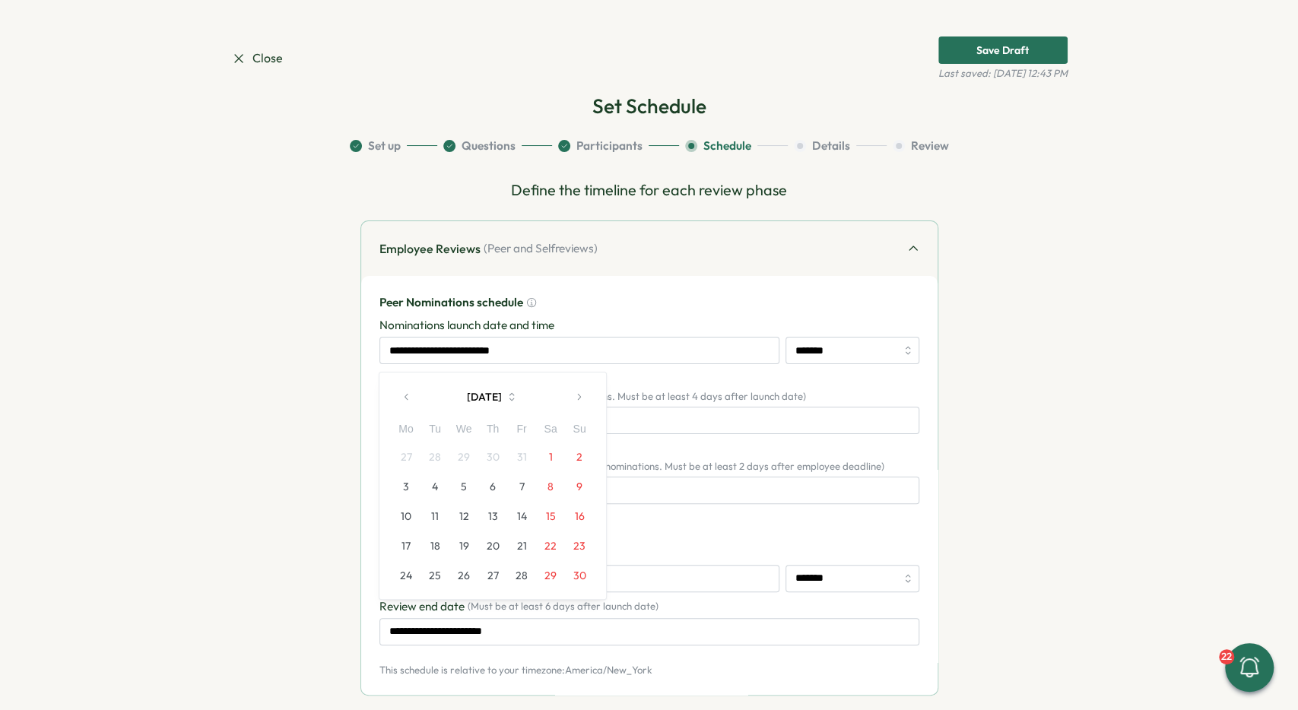
click at [574, 395] on icon "button" at bounding box center [579, 397] width 11 height 11
drag, startPoint x: 412, startPoint y: 402, endPoint x: 430, endPoint y: 422, distance: 26.4
click at [412, 402] on button "button" at bounding box center [407, 397] width 30 height 30
click at [410, 398] on icon "button" at bounding box center [407, 397] width 11 height 11
click at [410, 398] on div "October 2025" at bounding box center [493, 397] width 202 height 30
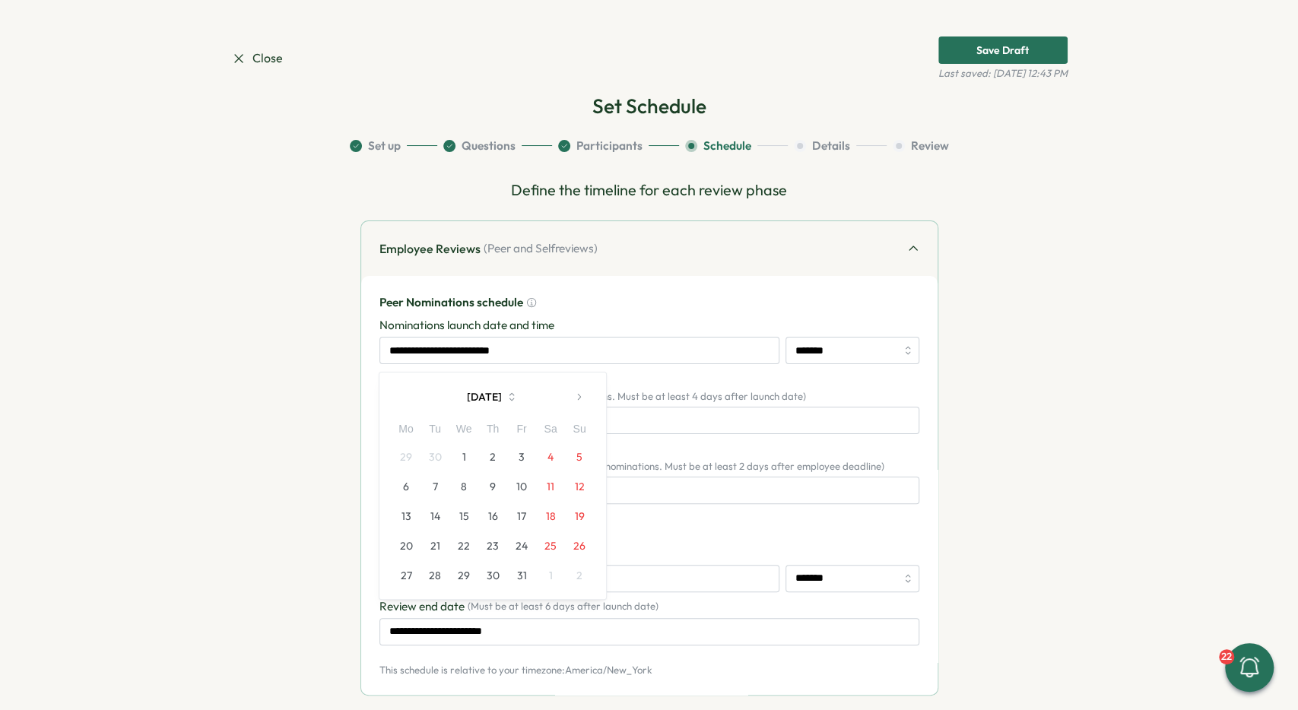
click at [488, 394] on button "October 2025" at bounding box center [492, 397] width 141 height 30
click at [270, 52] on span "Close" at bounding box center [257, 58] width 52 height 19
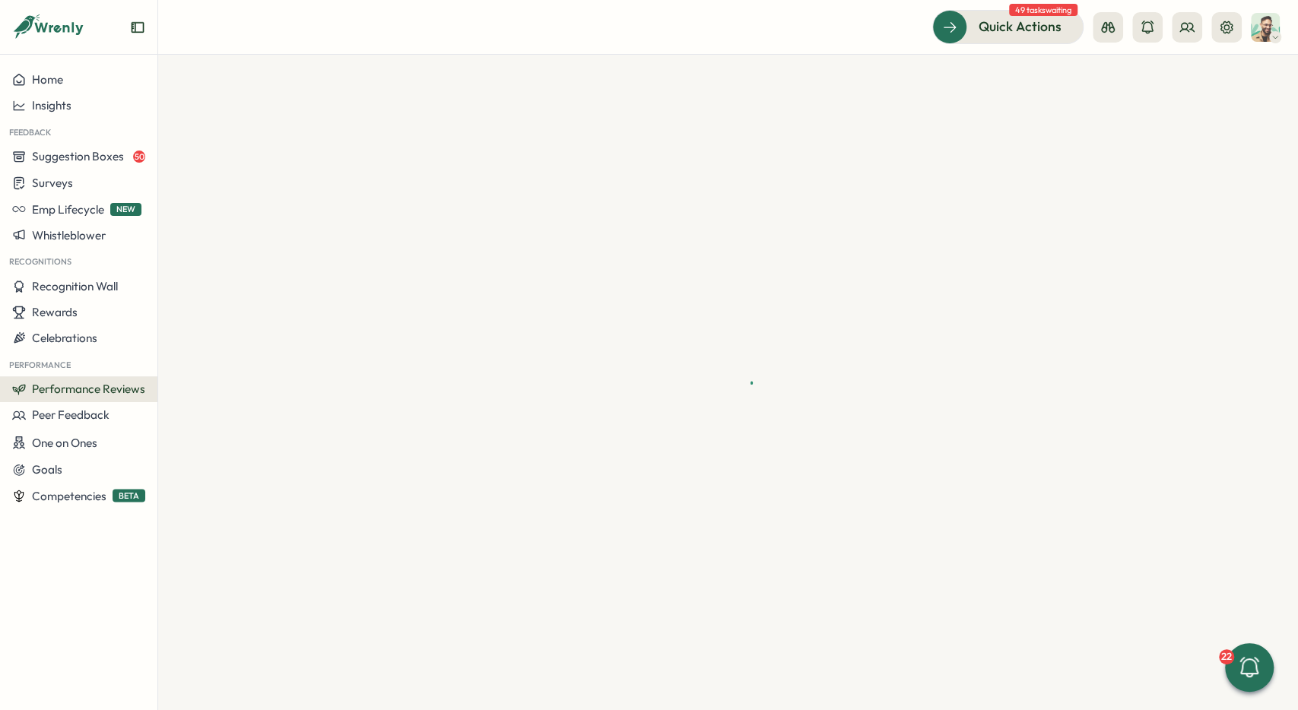
click at [97, 386] on span "Performance Reviews" at bounding box center [88, 389] width 113 height 14
click at [191, 358] on div "Reviews" at bounding box center [220, 360] width 118 height 17
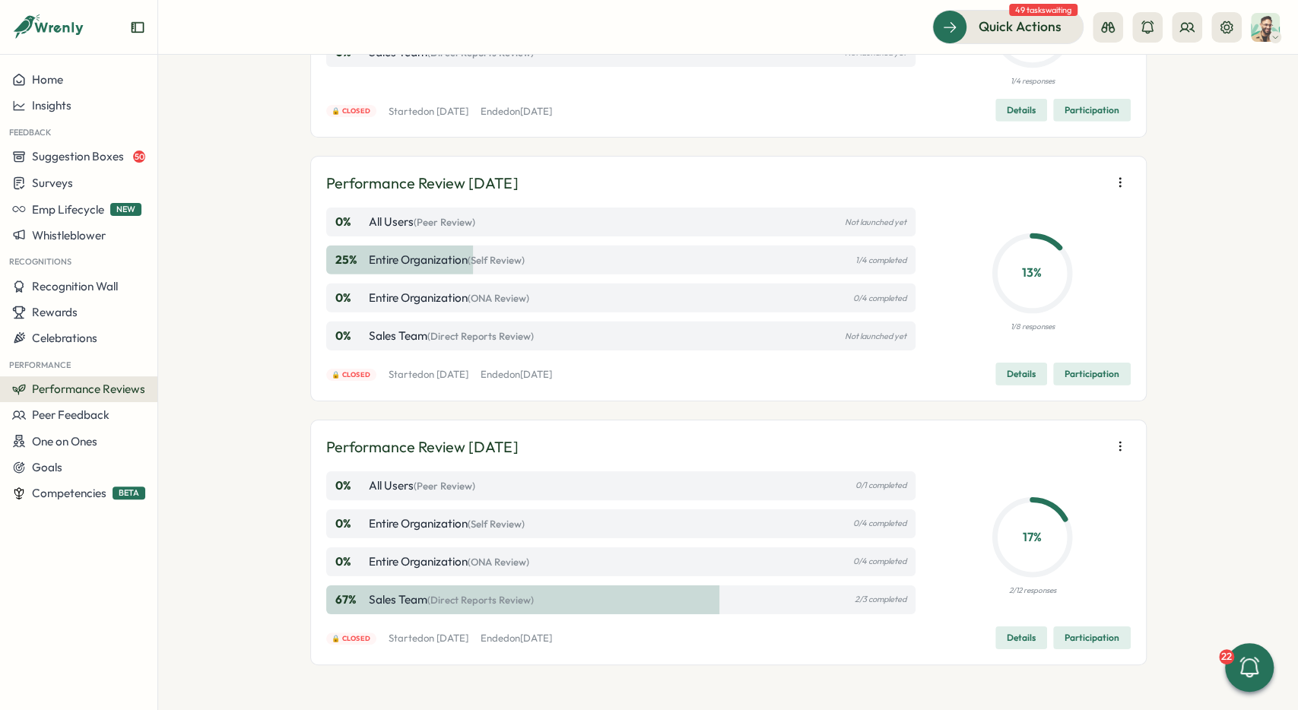
scroll to position [3123, 0]
click at [1120, 440] on icon "button" at bounding box center [1120, 444] width 1 height 8
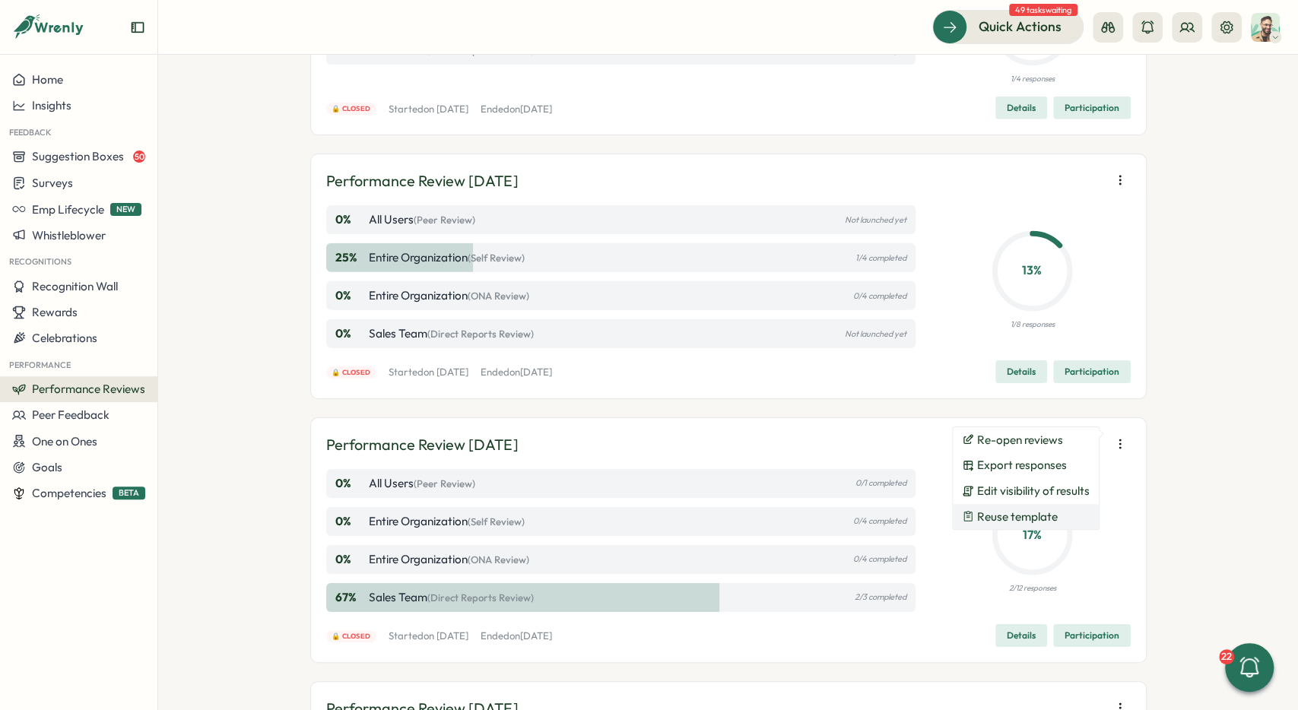
click at [1043, 525] on button "Reuse template" at bounding box center [1026, 517] width 146 height 26
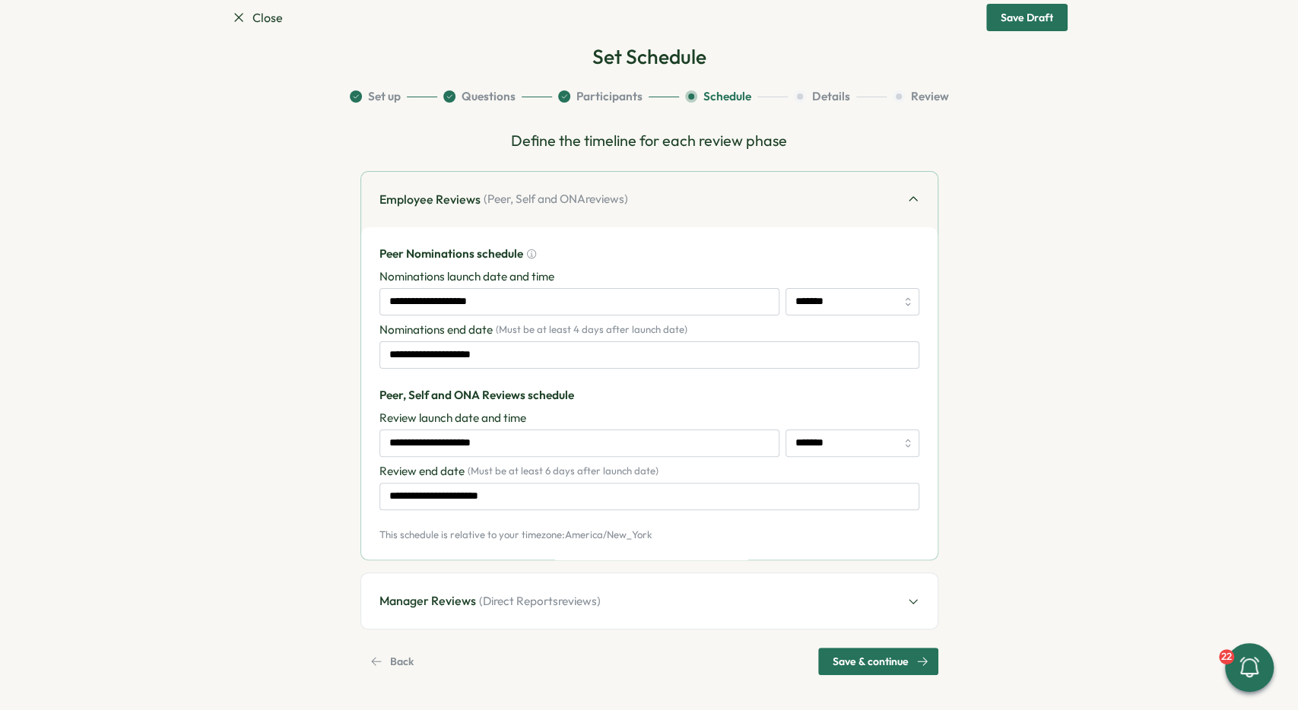
scroll to position [33, 0]
click at [488, 304] on input "**********" at bounding box center [580, 301] width 400 height 27
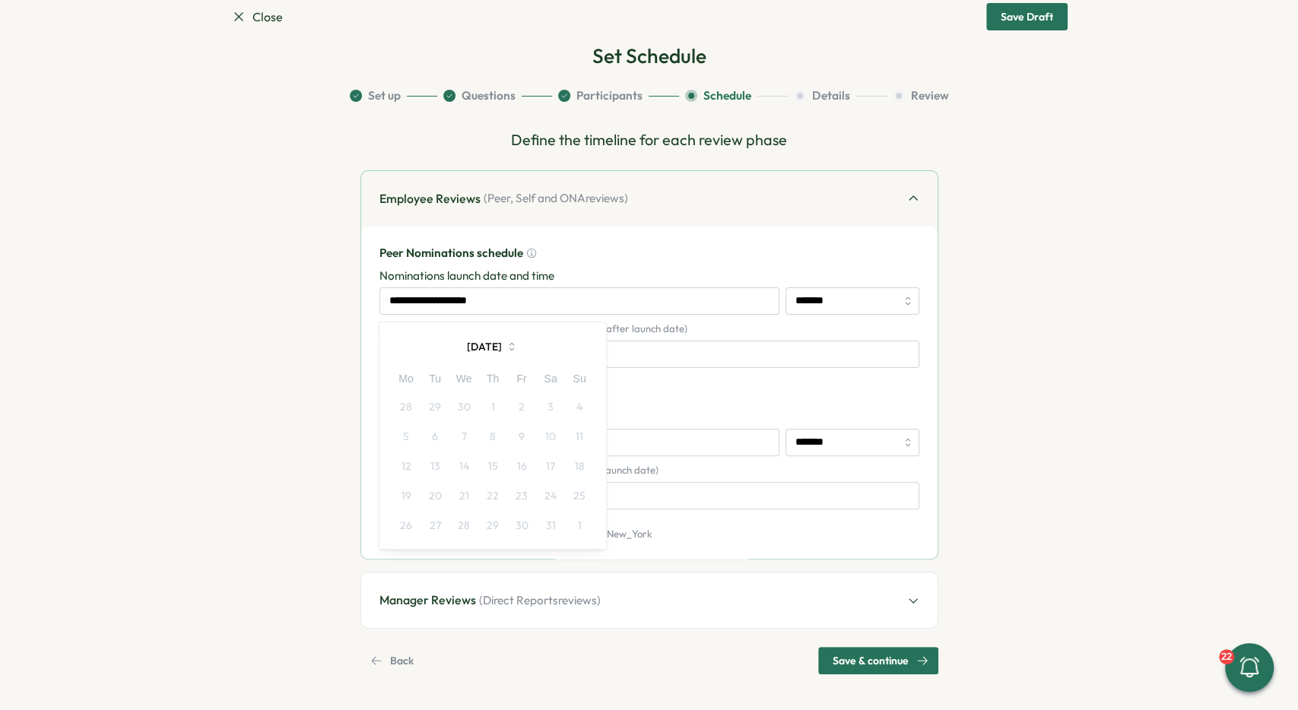
click at [576, 346] on div "May 2025" at bounding box center [493, 347] width 202 height 30
click at [578, 346] on div "May 2025" at bounding box center [493, 347] width 202 height 30
click at [486, 348] on button "May 2025" at bounding box center [492, 347] width 141 height 30
click at [483, 477] on button "Nov" at bounding box center [493, 477] width 68 height 30
click at [565, 234] on div "**********" at bounding box center [649, 393] width 577 height 333
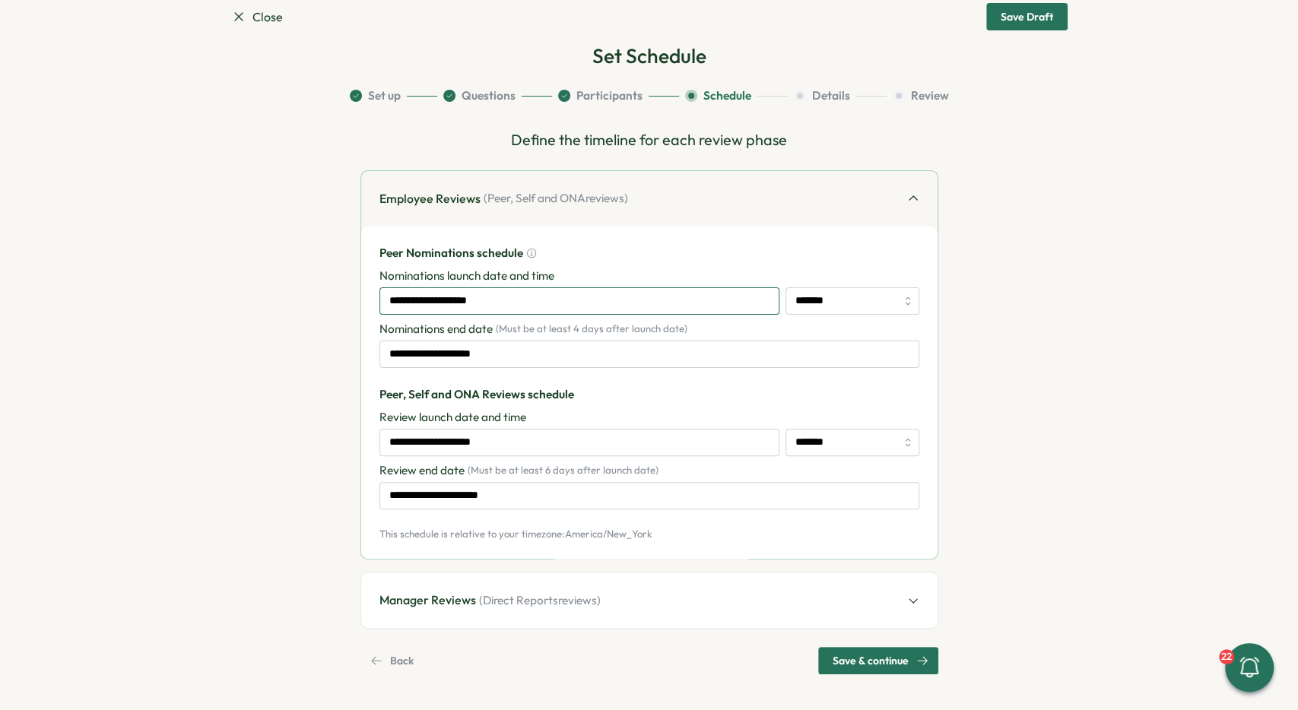
click at [468, 294] on input "**********" at bounding box center [580, 301] width 400 height 27
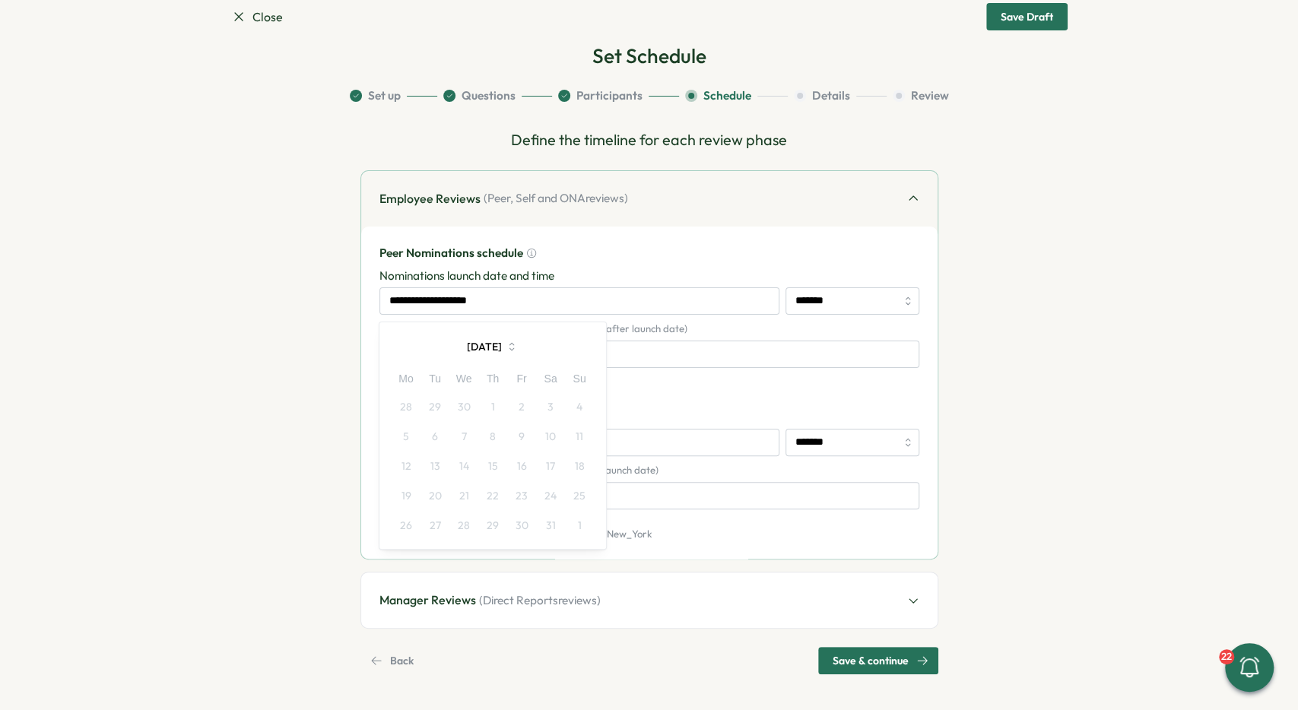
click at [586, 341] on div "May 2025" at bounding box center [493, 347] width 202 height 30
click at [584, 342] on div "May 2025" at bounding box center [493, 347] width 202 height 30
drag, startPoint x: 583, startPoint y: 342, endPoint x: 392, endPoint y: 335, distance: 191.8
click at [580, 342] on div "May 2025" at bounding box center [493, 347] width 202 height 30
click at [392, 335] on div "May 2025" at bounding box center [493, 347] width 202 height 30
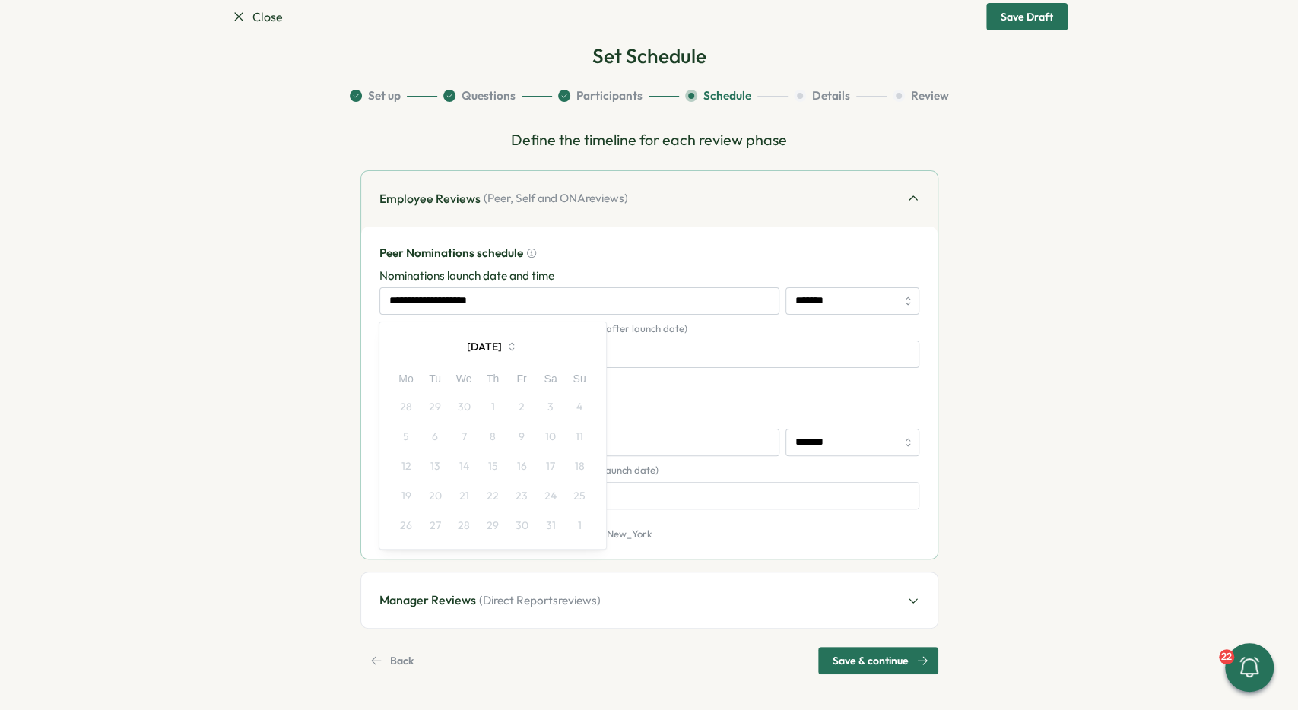
click at [392, 335] on div "May 2025" at bounding box center [493, 347] width 202 height 30
click at [574, 348] on div "May 2025" at bounding box center [493, 347] width 202 height 30
drag, startPoint x: 574, startPoint y: 348, endPoint x: 518, endPoint y: 350, distance: 56.3
click at [572, 349] on div "May 2025" at bounding box center [493, 347] width 202 height 30
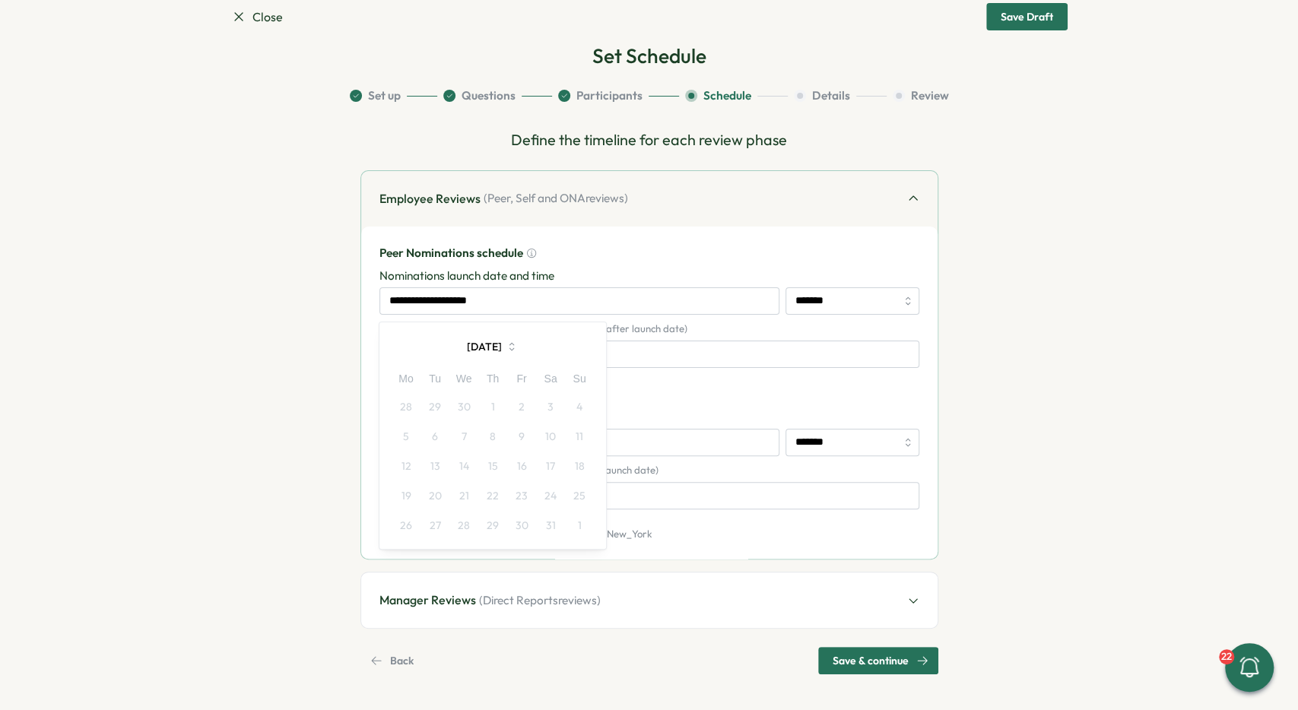
click at [590, 350] on div "May 2025" at bounding box center [493, 347] width 202 height 30
click at [587, 348] on div "May 2025" at bounding box center [493, 347] width 202 height 30
click at [519, 351] on icon "button" at bounding box center [512, 347] width 14 height 14
click at [432, 476] on button "Oct" at bounding box center [426, 477] width 68 height 30
click at [399, 338] on div "October 2025" at bounding box center [493, 347] width 202 height 30
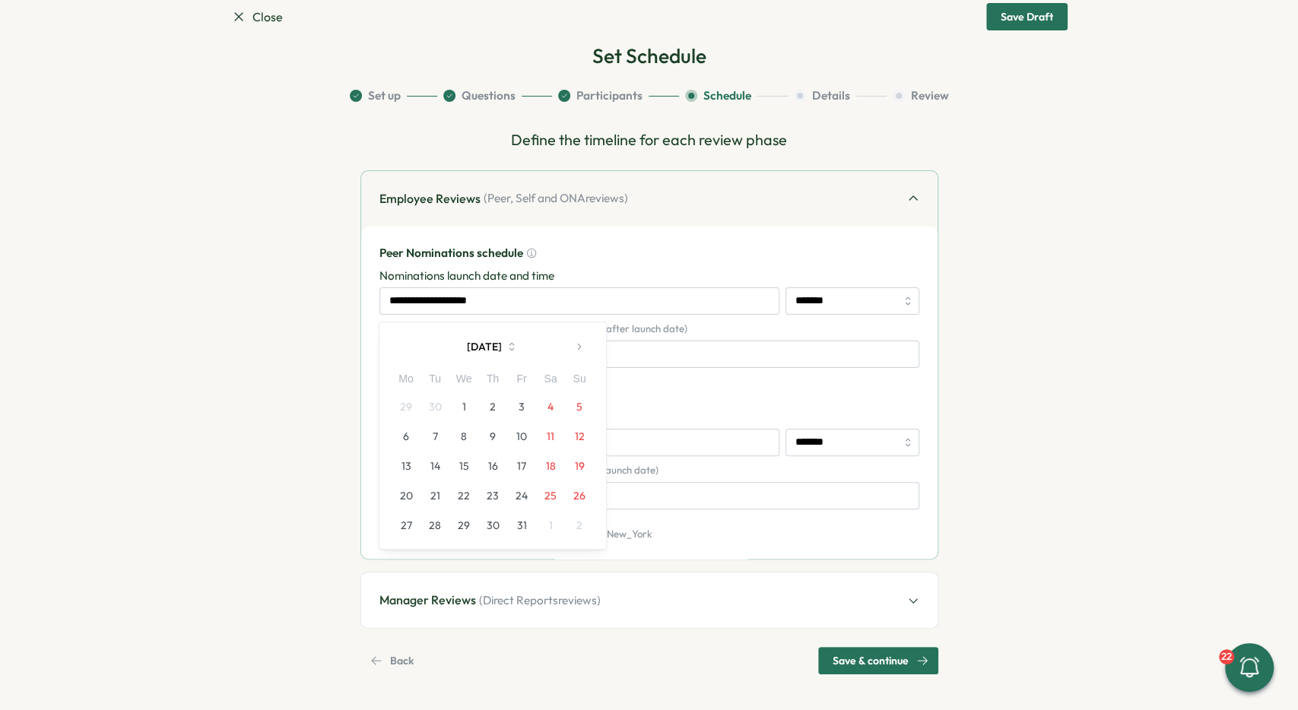
click at [398, 338] on div "October 2025" at bounding box center [493, 347] width 202 height 30
click at [571, 345] on button "button" at bounding box center [579, 347] width 30 height 30
click at [414, 343] on button "button" at bounding box center [407, 347] width 30 height 30
click at [409, 351] on div "October 2025" at bounding box center [493, 347] width 202 height 30
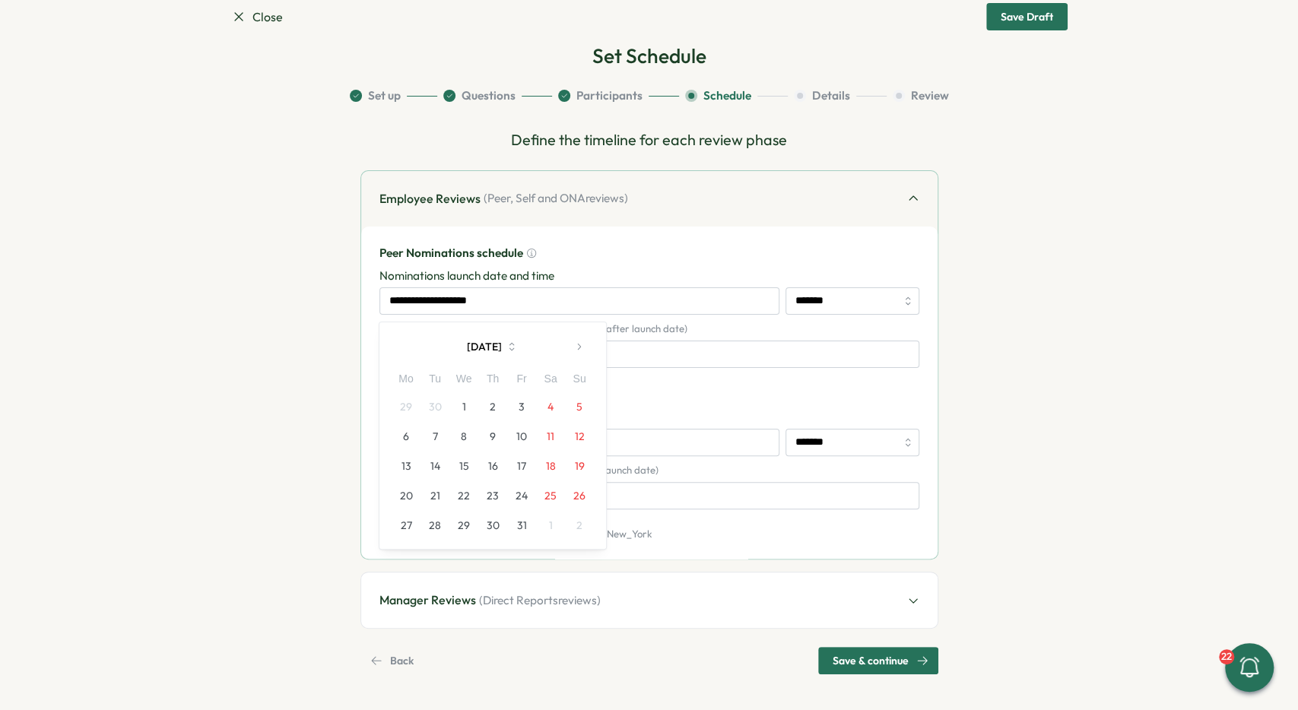
click at [408, 348] on div "October 2025" at bounding box center [493, 347] width 202 height 30
click at [411, 348] on div "October 2025" at bounding box center [493, 347] width 202 height 30
click at [412, 347] on div "October 2025" at bounding box center [493, 347] width 202 height 30
click at [408, 342] on div "October 2025" at bounding box center [493, 347] width 202 height 30
click at [508, 348] on button "October 2025" at bounding box center [492, 347] width 141 height 30
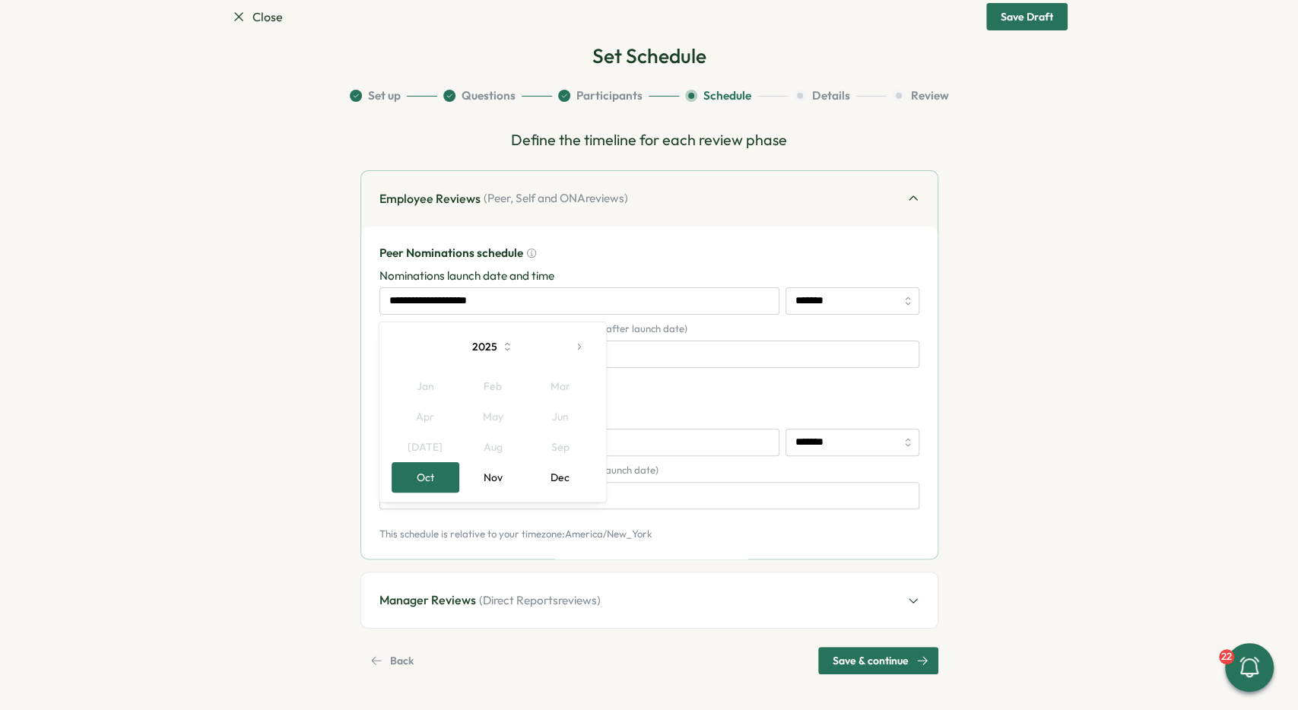
click at [440, 480] on button "Oct" at bounding box center [426, 477] width 68 height 30
click at [490, 415] on button "2" at bounding box center [492, 406] width 29 height 29
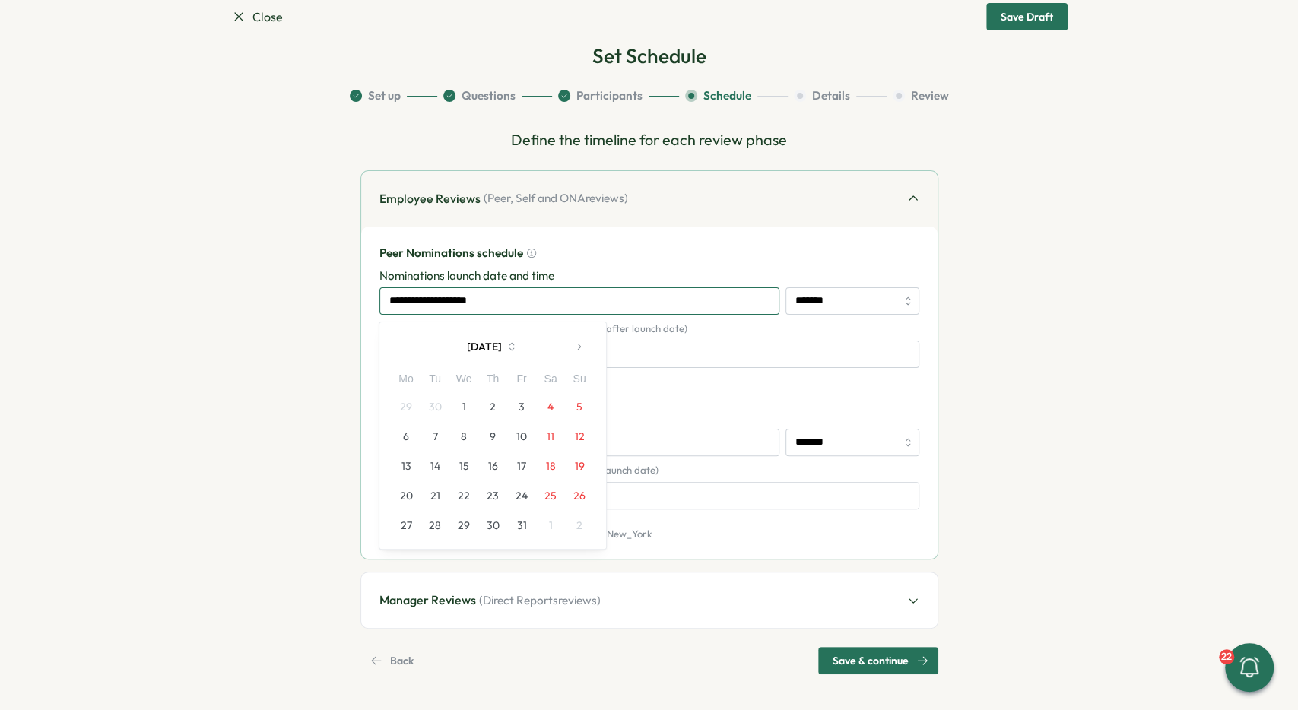
type input "**********"
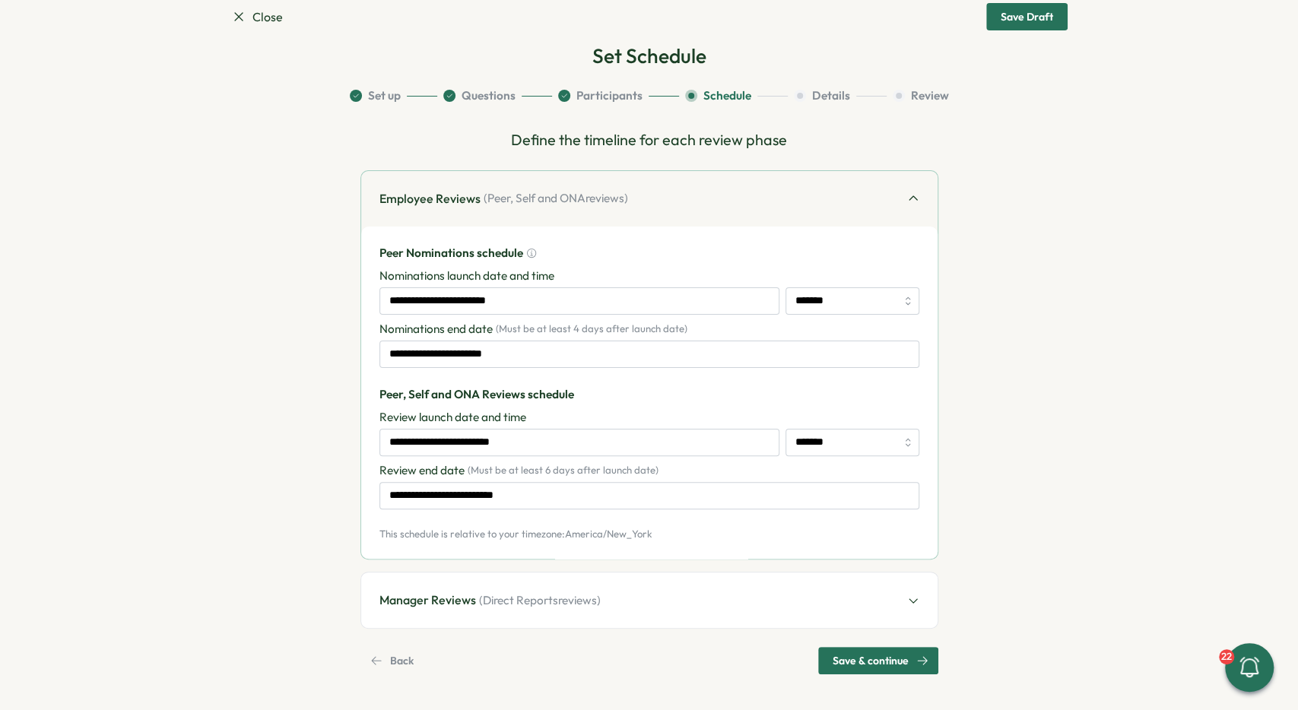
click at [871, 202] on div "Employee Reviews ( Peer, Self and ONA reviews)" at bounding box center [649, 199] width 577 height 56
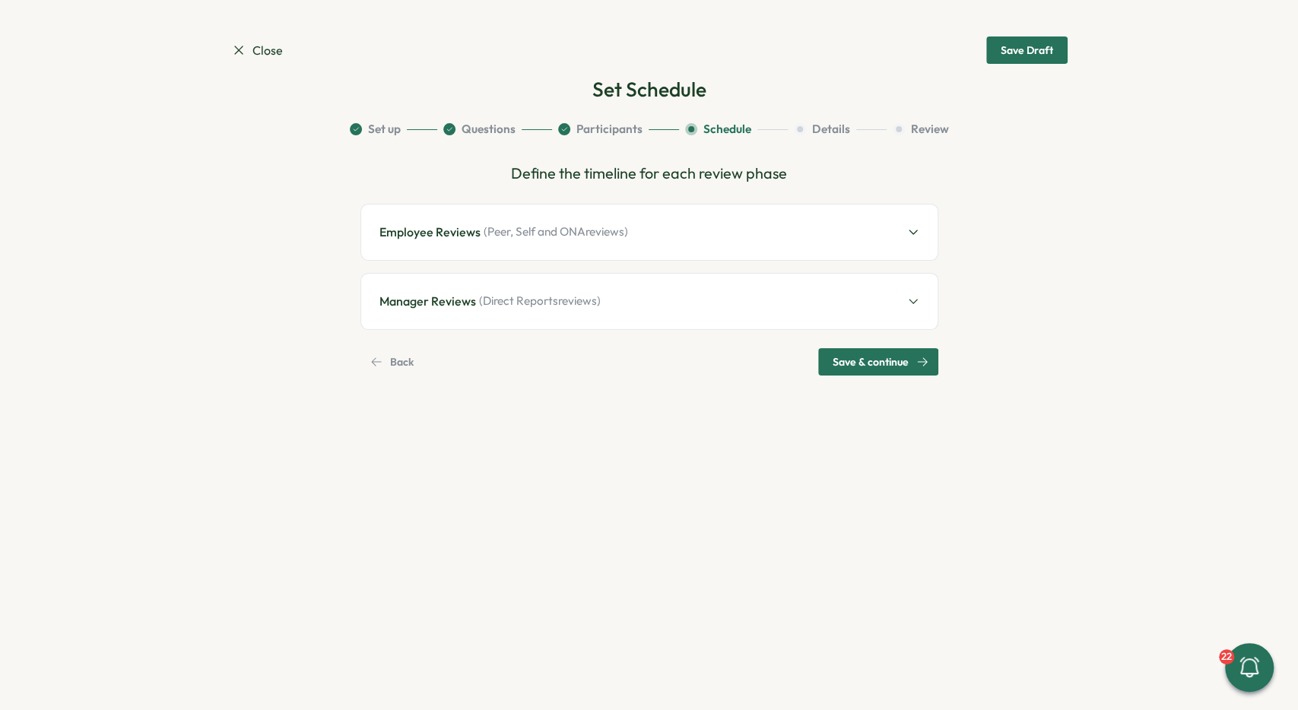
click at [857, 246] on div "Employee Reviews ( Peer, Self and ONA reviews)" at bounding box center [649, 233] width 577 height 56
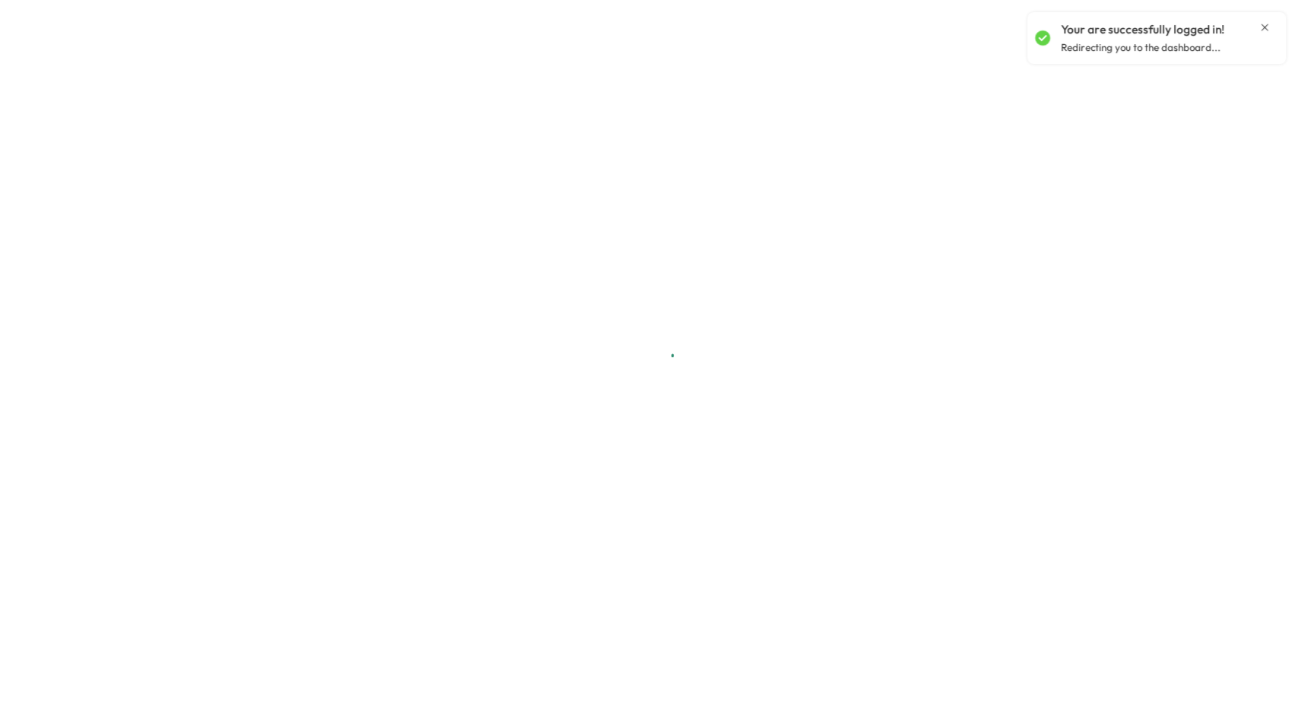
click at [1268, 29] on icon "Close notification" at bounding box center [1265, 27] width 12 height 12
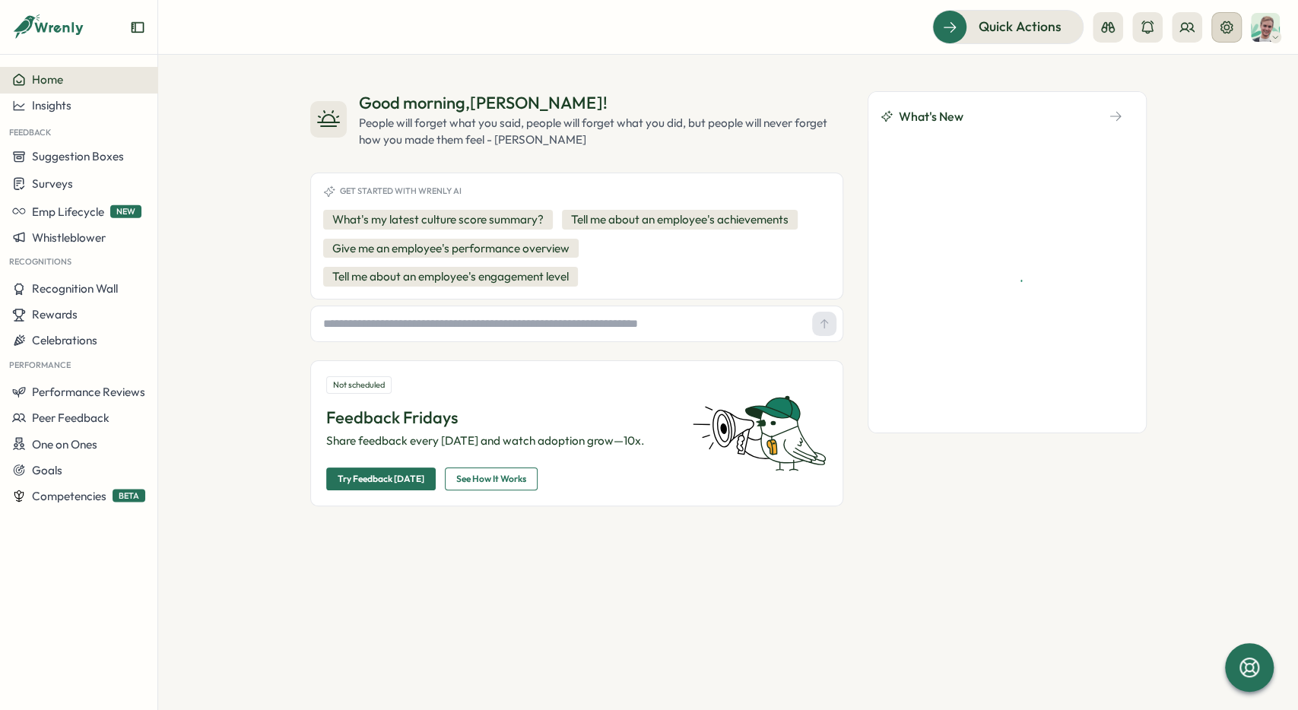
click at [1218, 22] on button at bounding box center [1227, 27] width 30 height 30
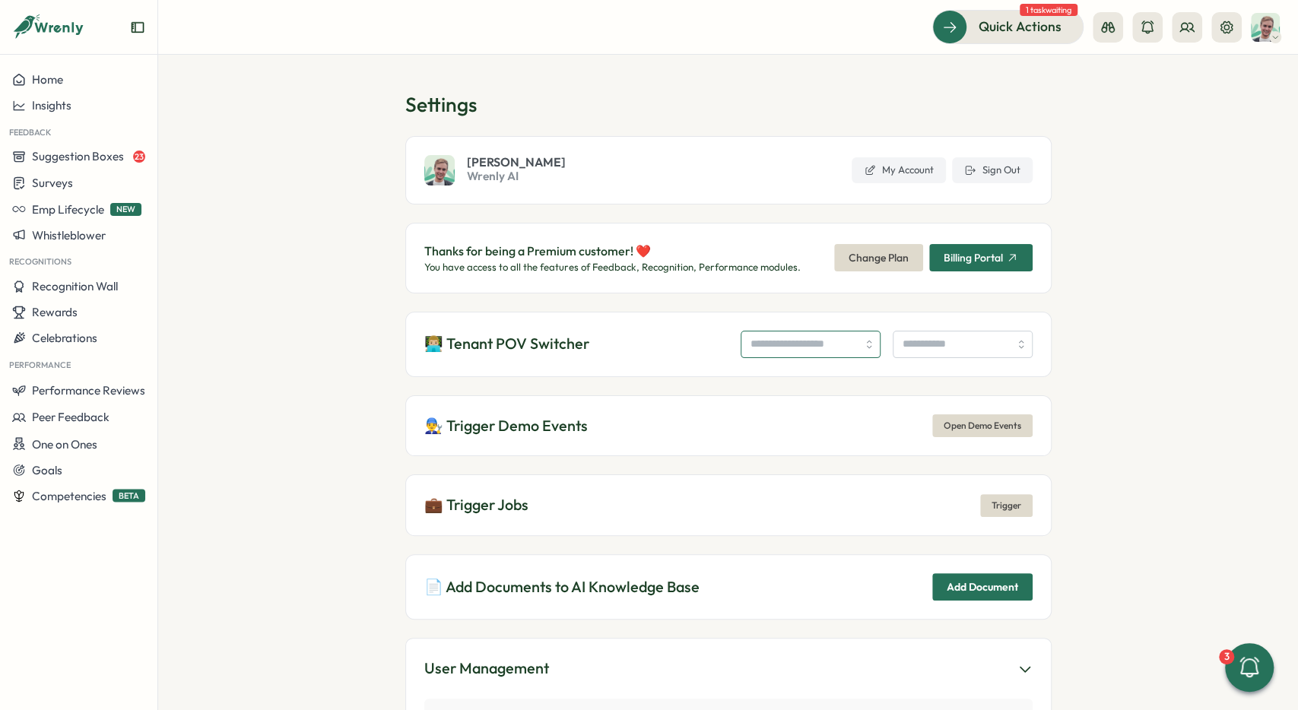
click at [801, 339] on input "search" at bounding box center [811, 344] width 140 height 27
type input "**********"
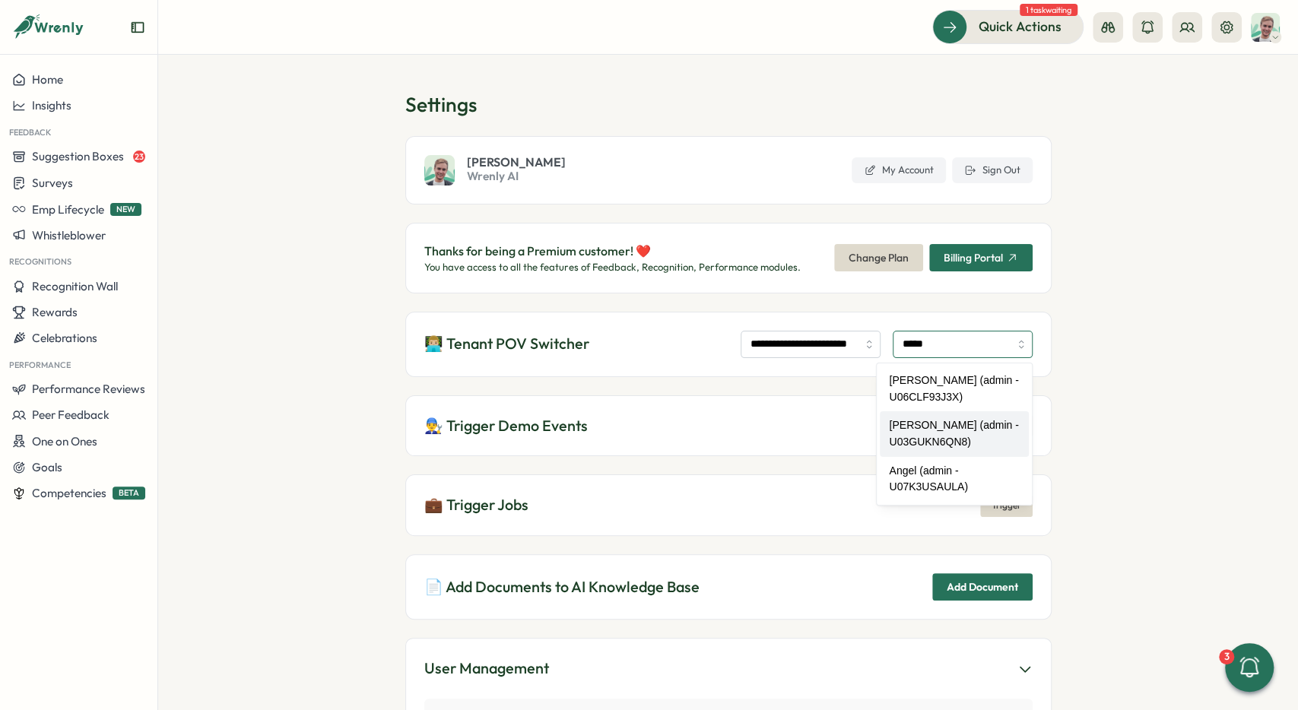
type input "**********"
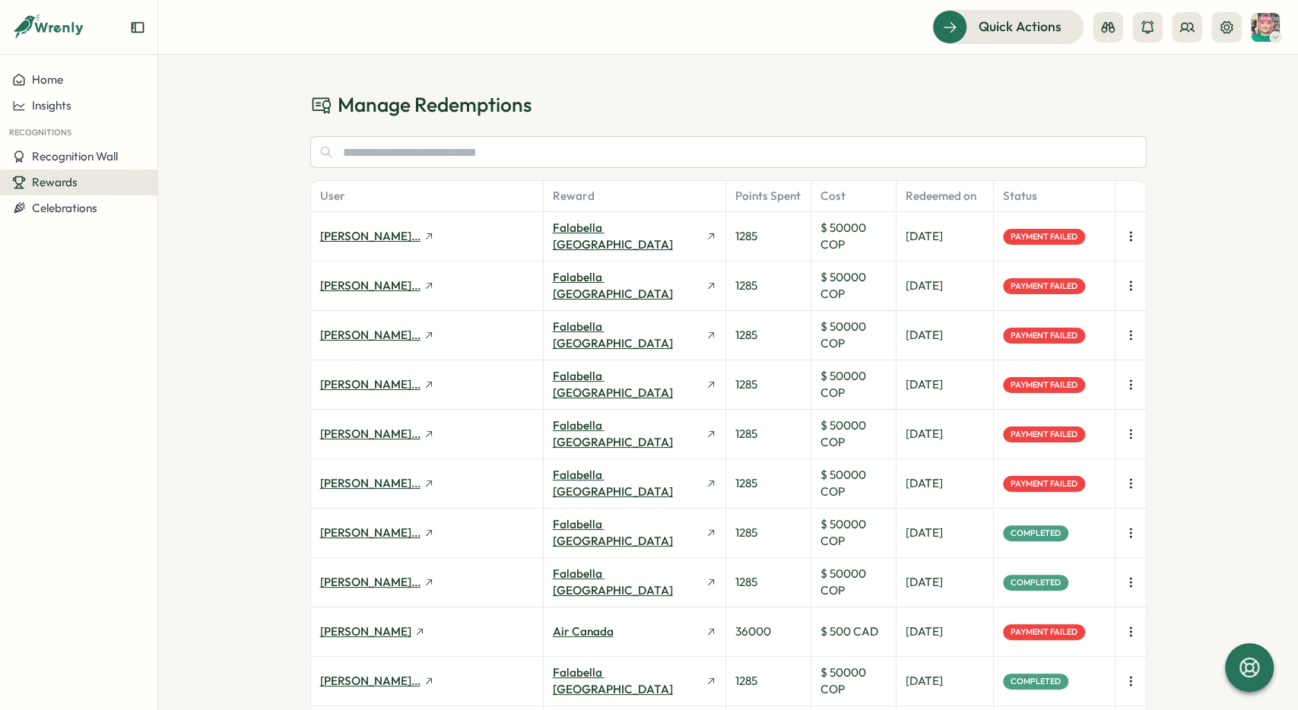
click at [1125, 229] on button "button" at bounding box center [1130, 236] width 21 height 21
click at [1058, 239] on span "Retry Payment" at bounding box center [1058, 237] width 78 height 14
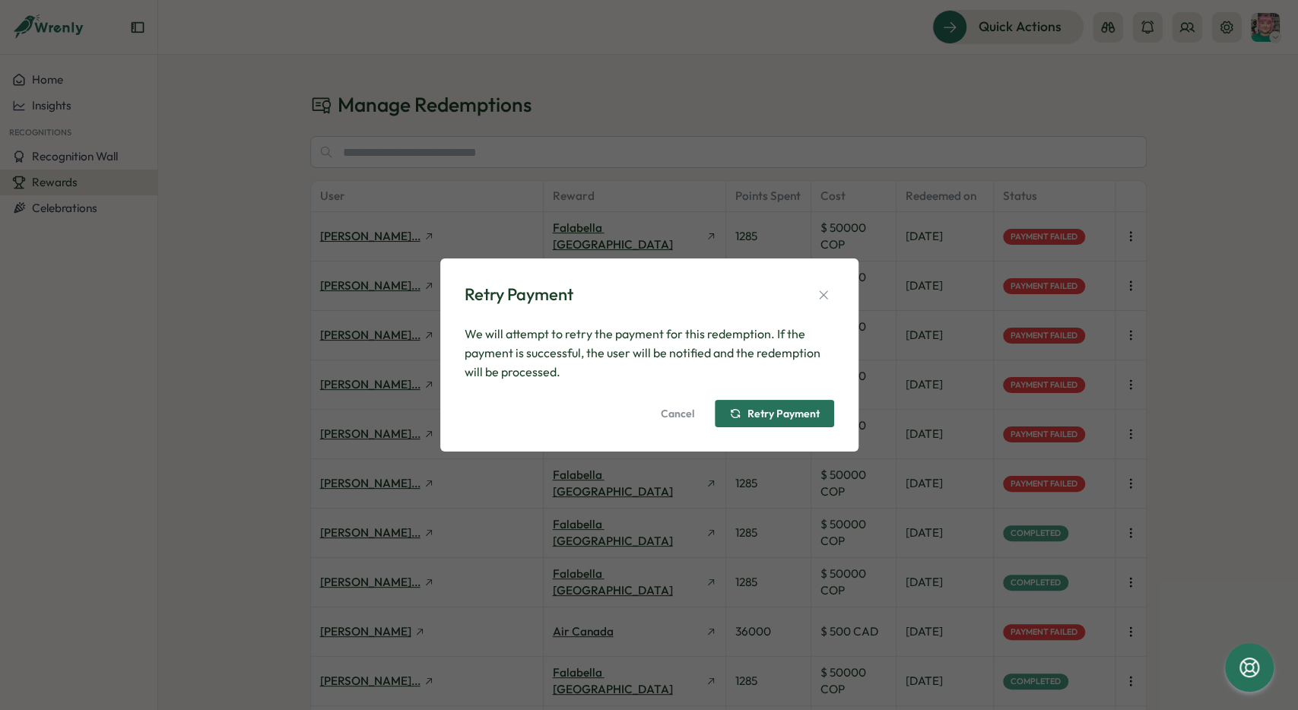
click at [774, 412] on span "Retry Payment" at bounding box center [784, 413] width 72 height 11
click at [824, 291] on icon "button" at bounding box center [823, 295] width 15 height 15
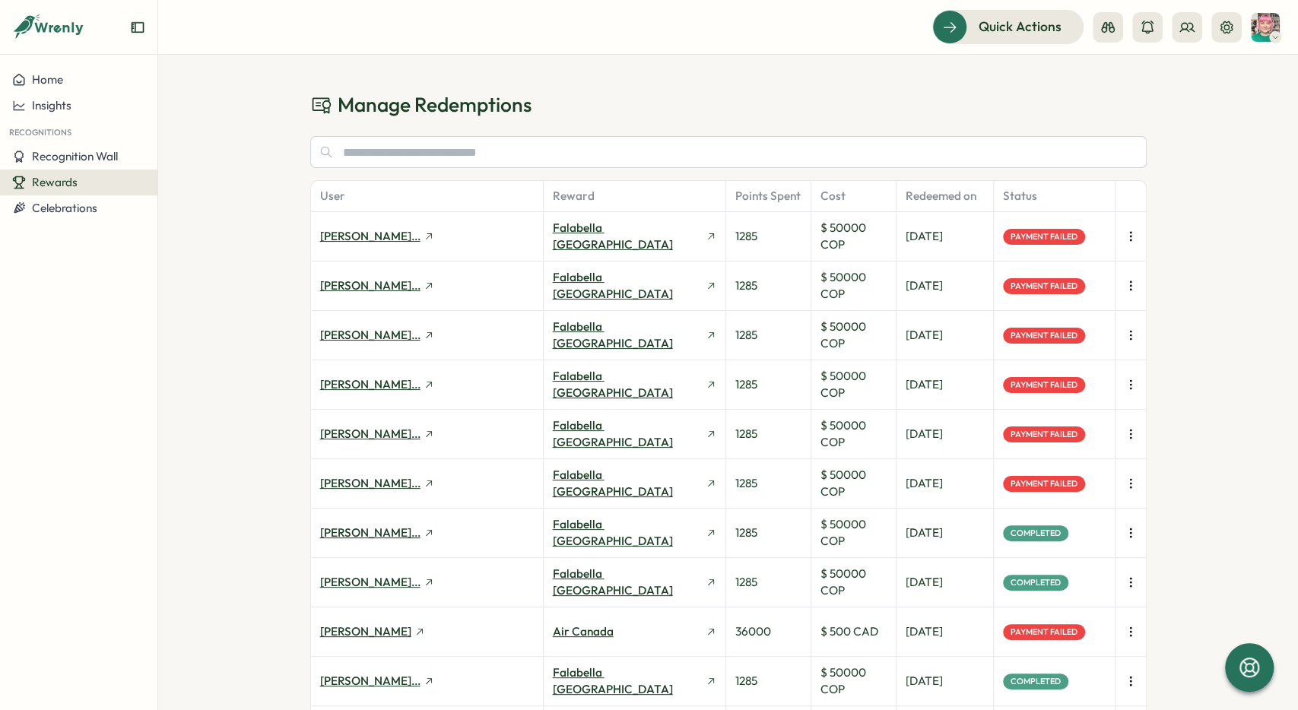
click at [1124, 629] on icon "button" at bounding box center [1130, 631] width 15 height 15
click at [1073, 632] on span "Retry Payment" at bounding box center [1058, 631] width 78 height 14
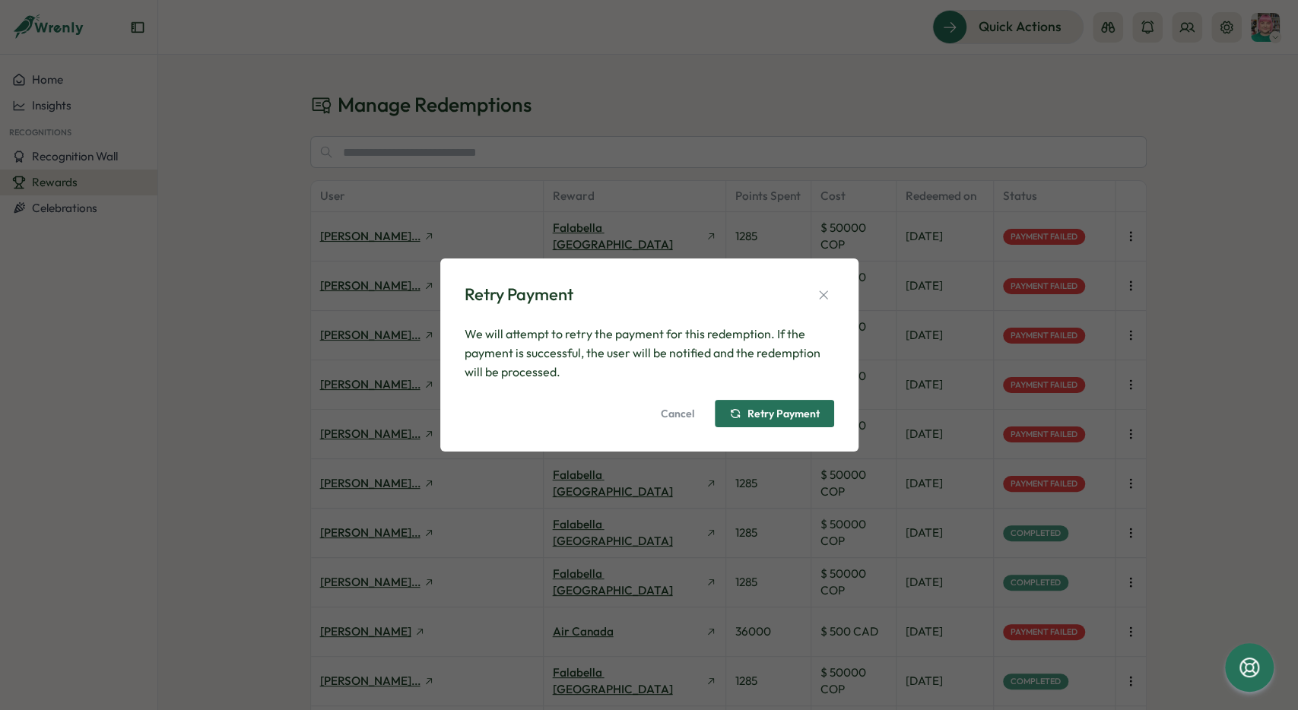
click at [774, 412] on span "Retry Payment" at bounding box center [784, 413] width 72 height 11
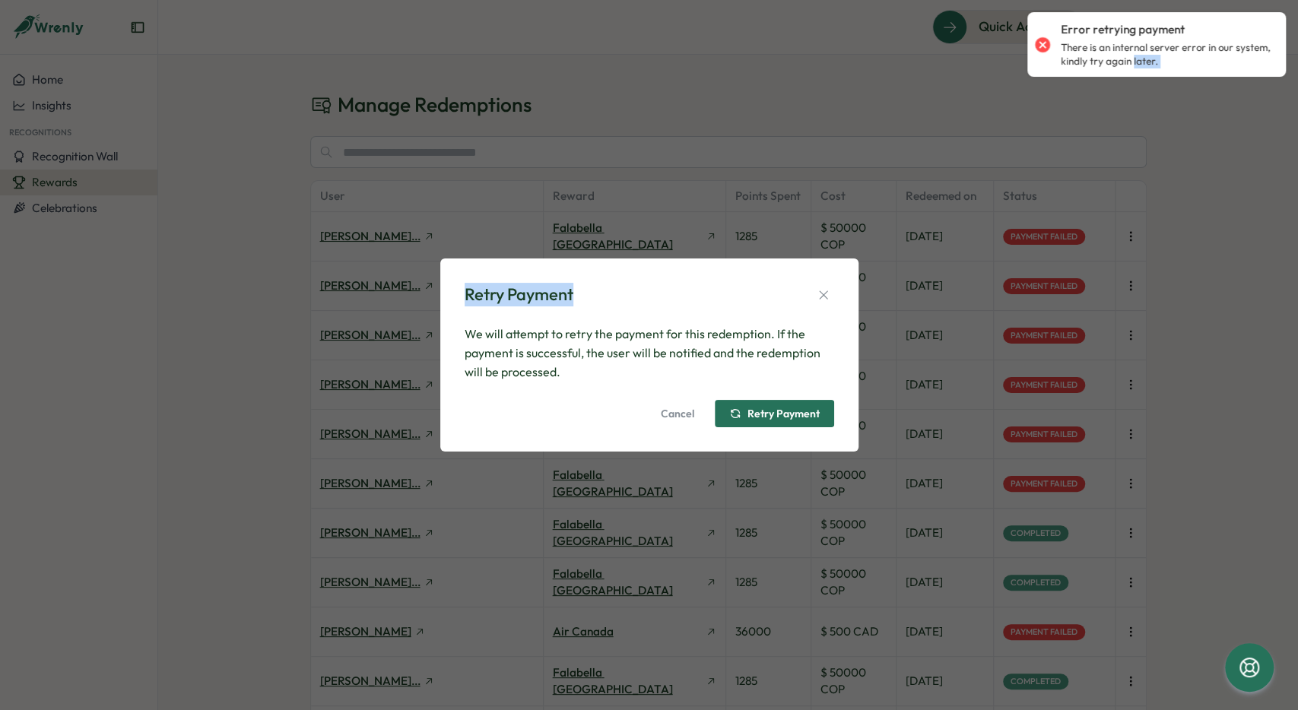
drag, startPoint x: 1087, startPoint y: 60, endPoint x: 1019, endPoint y: 46, distance: 69.8
click at [1014, 47] on body "Home Insights Recognitions Recognition Wall Rewards Celebrations Quick Actions …" at bounding box center [649, 355] width 1298 height 710
click at [1098, 49] on p "There is an internal server error in our system, kindly try again later." at bounding box center [1166, 54] width 210 height 27
click at [1184, 59] on p "There is an internal server error in our system, kindly try again later." at bounding box center [1166, 54] width 210 height 27
click at [1064, 24] on div "Error retrying payment There is an internal server error in our system, kindly …" at bounding box center [1166, 44] width 210 height 46
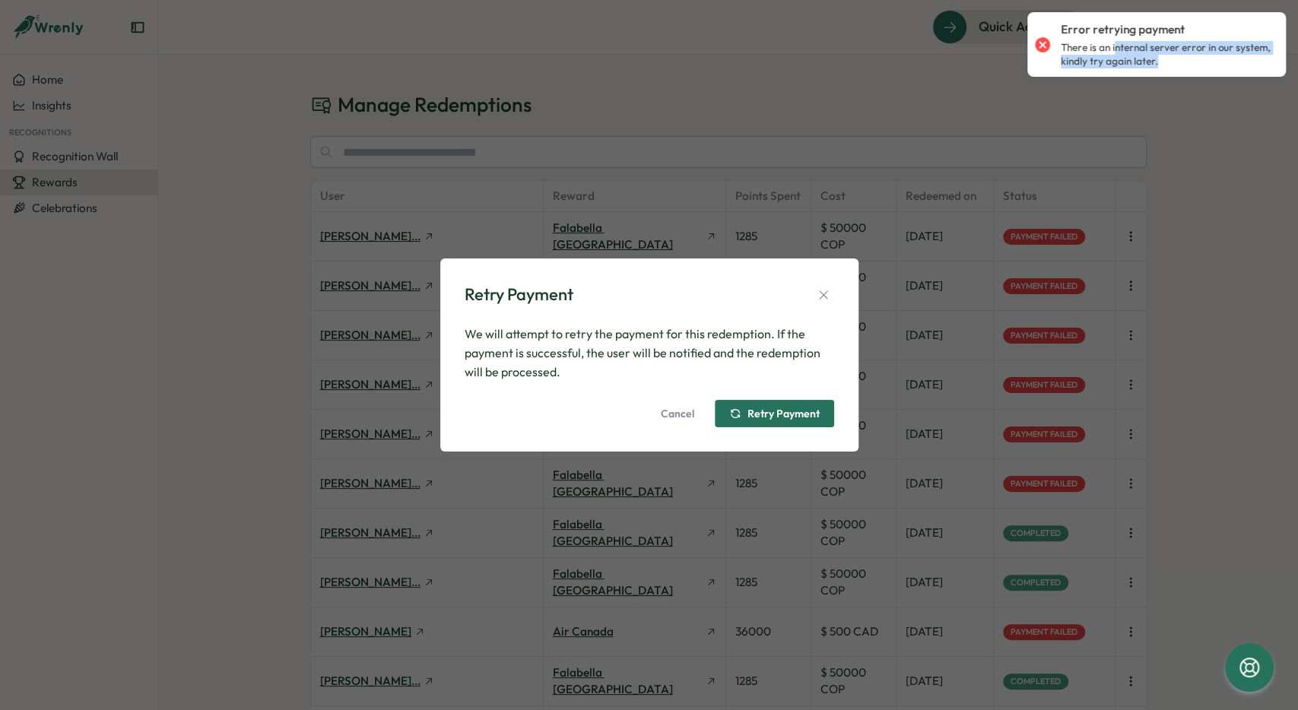
click at [1064, 24] on p "Error retrying payment" at bounding box center [1123, 29] width 124 height 17
click at [1160, 63] on p "There is an internal server error in our system, kindly try again later." at bounding box center [1166, 54] width 210 height 27
drag, startPoint x: 1148, startPoint y: 60, endPoint x: 1063, endPoint y: 30, distance: 90.5
click at [1063, 30] on div "Error retrying payment There is an internal server error in our system, kindly …" at bounding box center [1166, 44] width 210 height 46
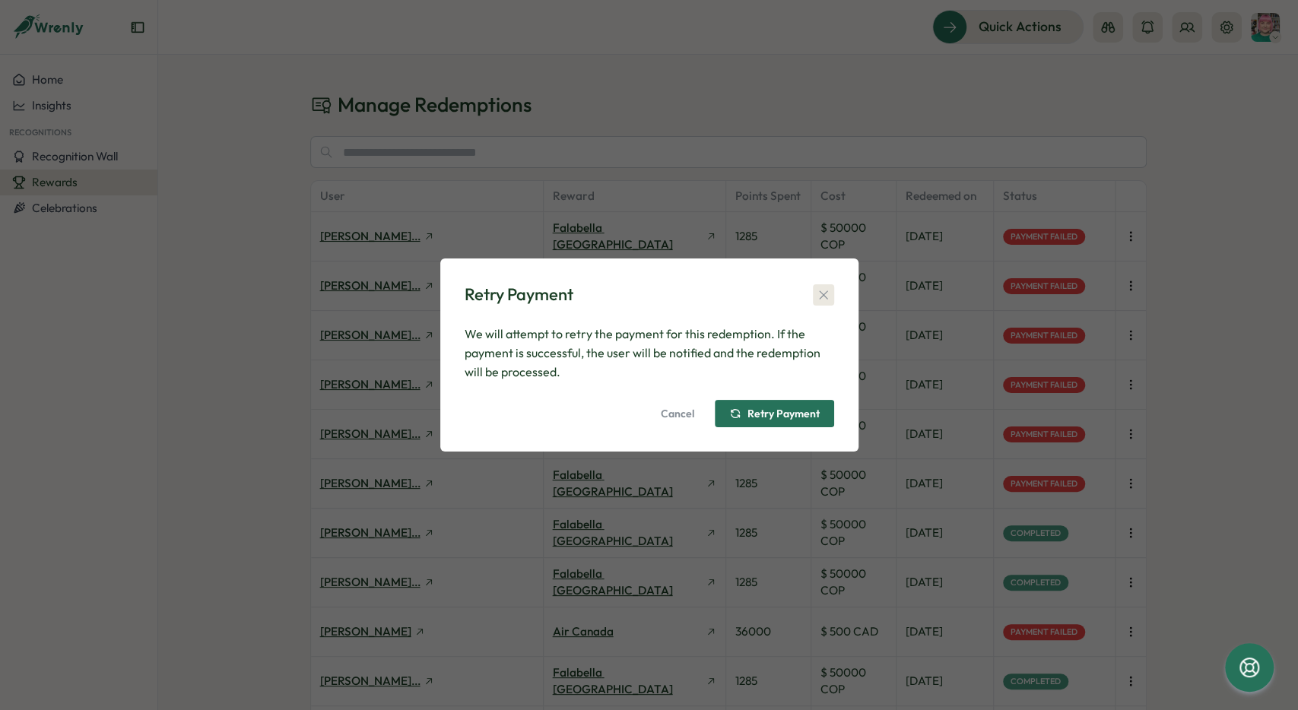
click at [821, 294] on icon "button" at bounding box center [823, 295] width 8 height 8
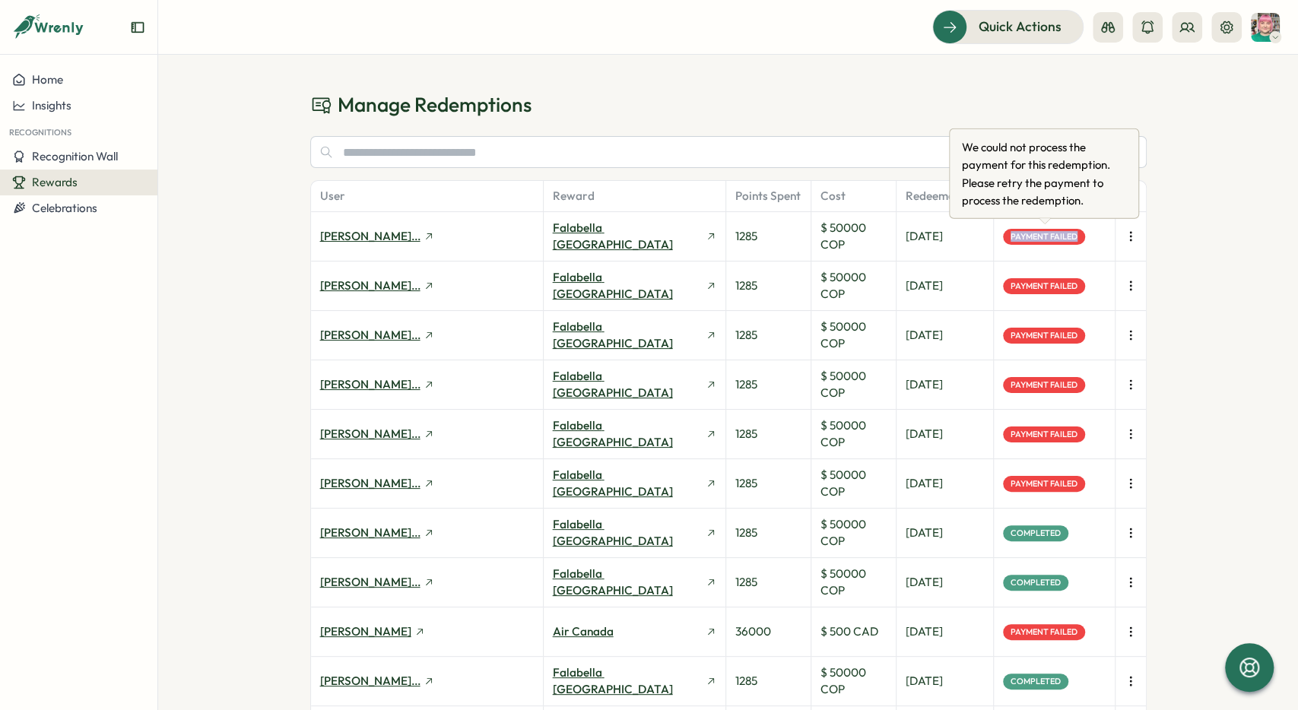
drag, startPoint x: 1002, startPoint y: 230, endPoint x: 1083, endPoint y: 236, distance: 81.6
click at [1083, 236] on div "Payment Failed" at bounding box center [1055, 236] width 122 height 49
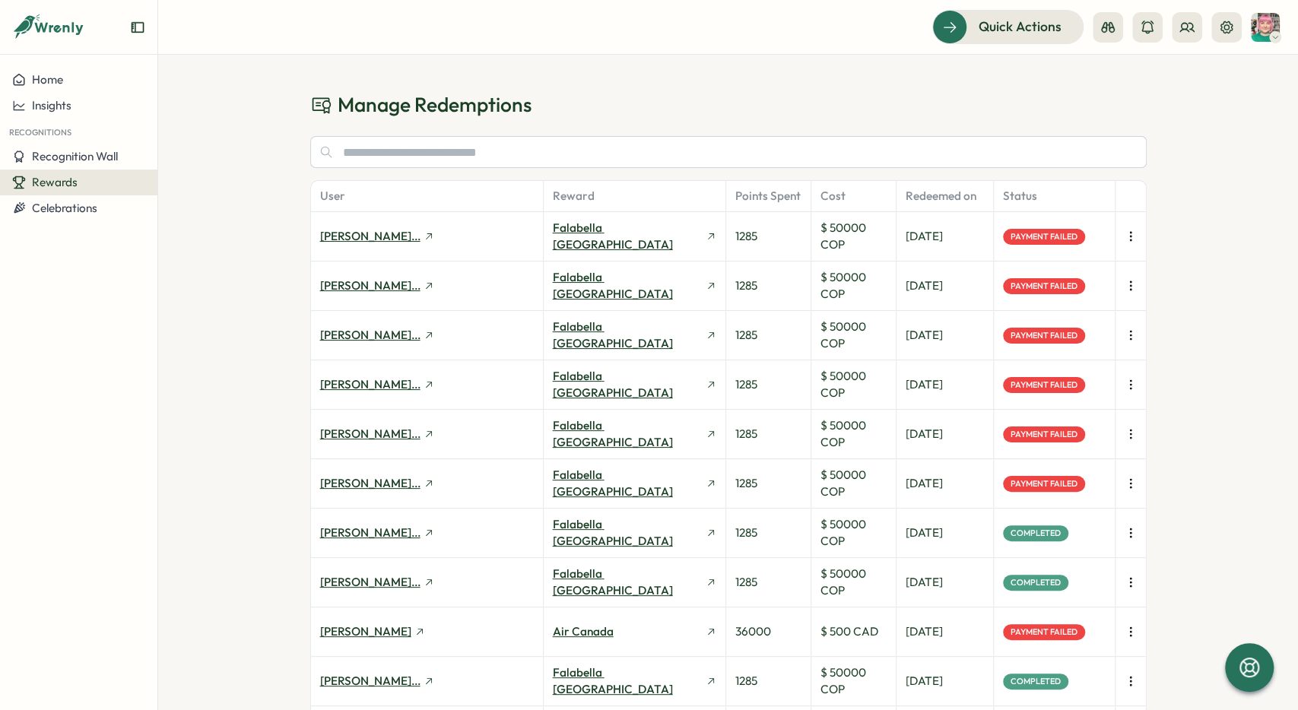
click at [1092, 250] on div "Payment Failed" at bounding box center [1055, 236] width 122 height 49
drag, startPoint x: 1087, startPoint y: 235, endPoint x: 977, endPoint y: 234, distance: 109.5
click at [994, 234] on div "Payment Failed" at bounding box center [1055, 236] width 122 height 49
click at [723, 116] on h1 "Manage Redemptions" at bounding box center [728, 104] width 837 height 27
